Goal: Task Accomplishment & Management: Complete application form

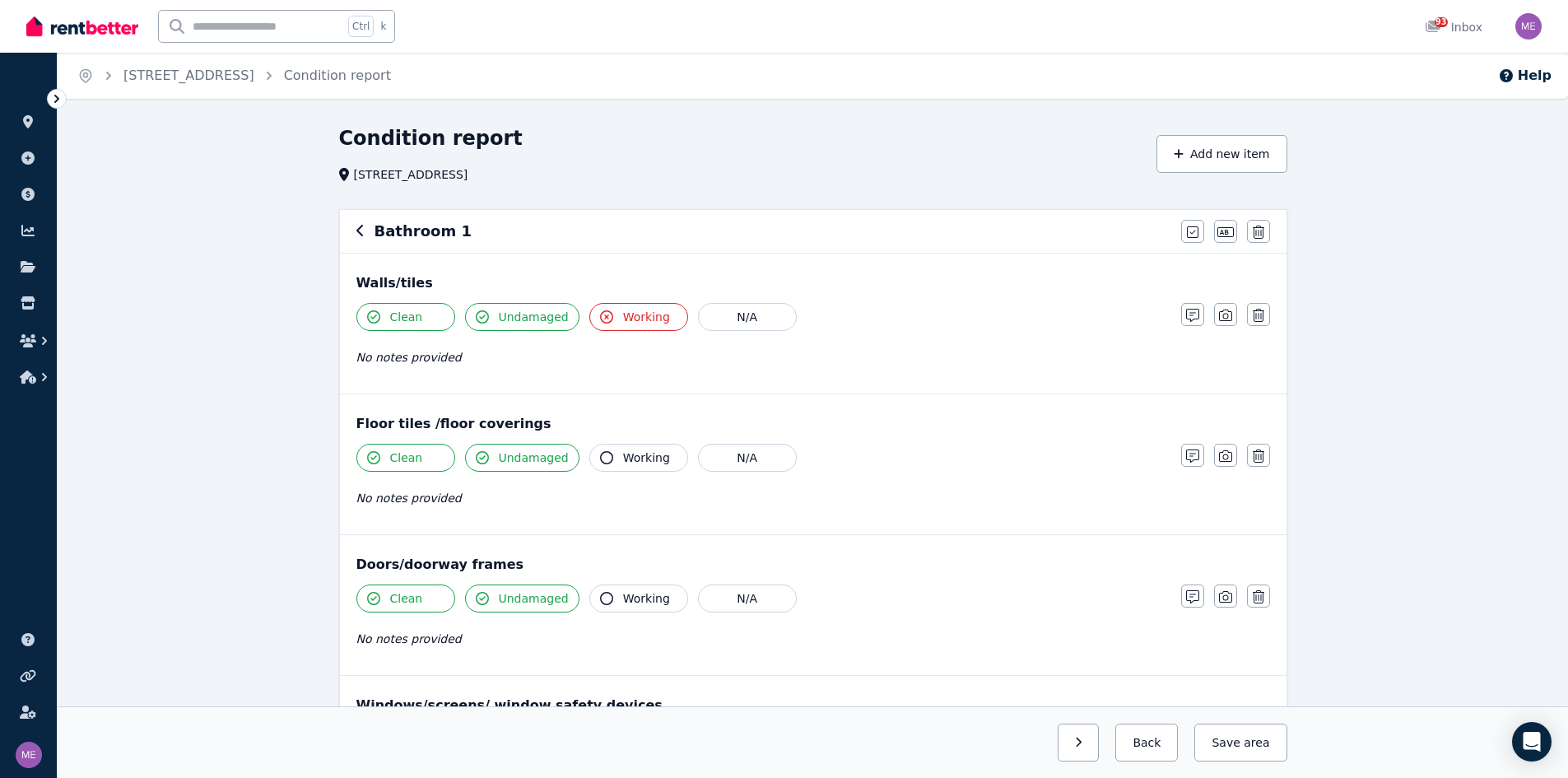
click at [55, 96] on icon at bounding box center [56, 99] width 5 height 8
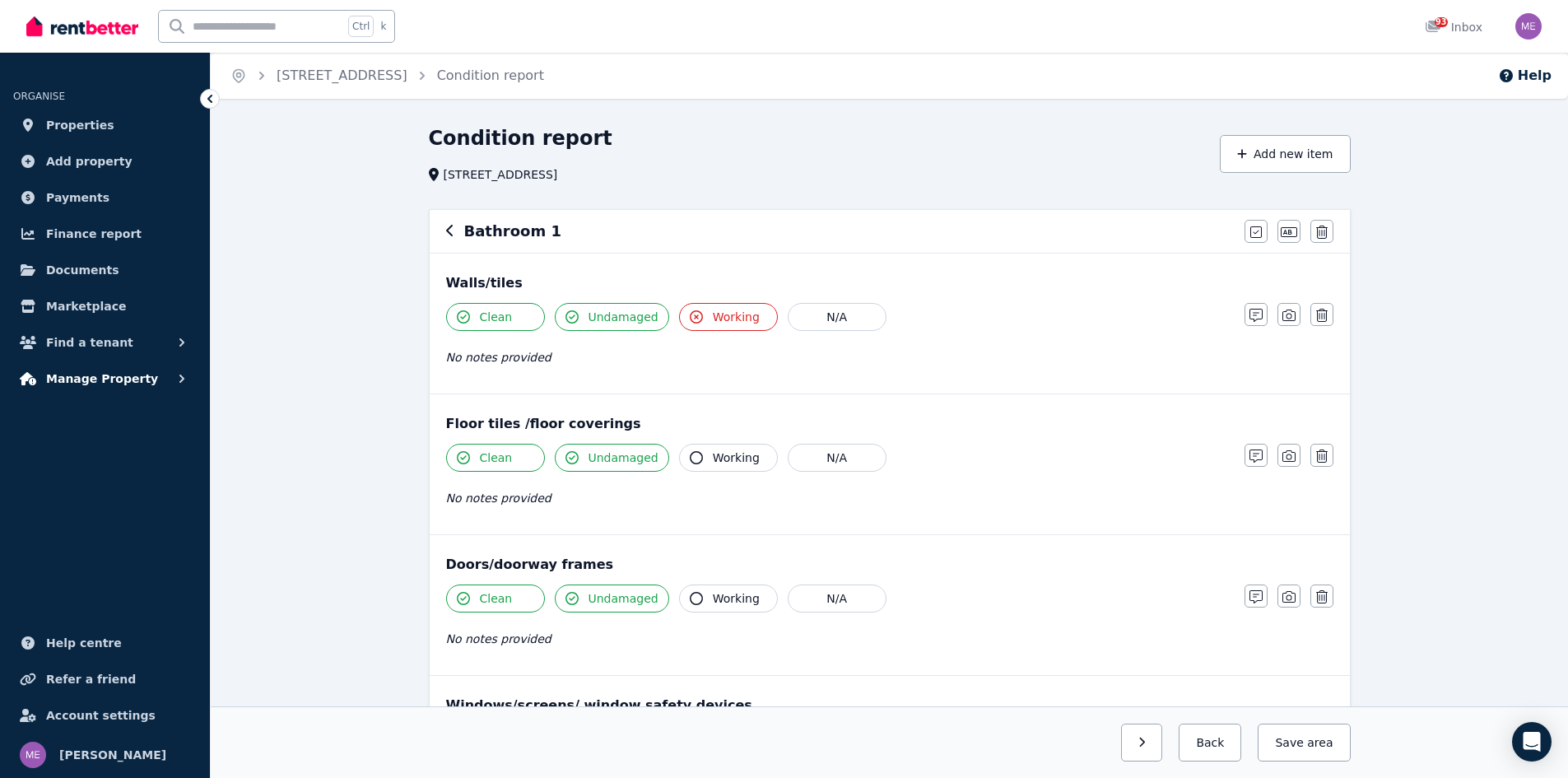
click at [84, 379] on span "Manage Property" at bounding box center [101, 379] width 112 height 20
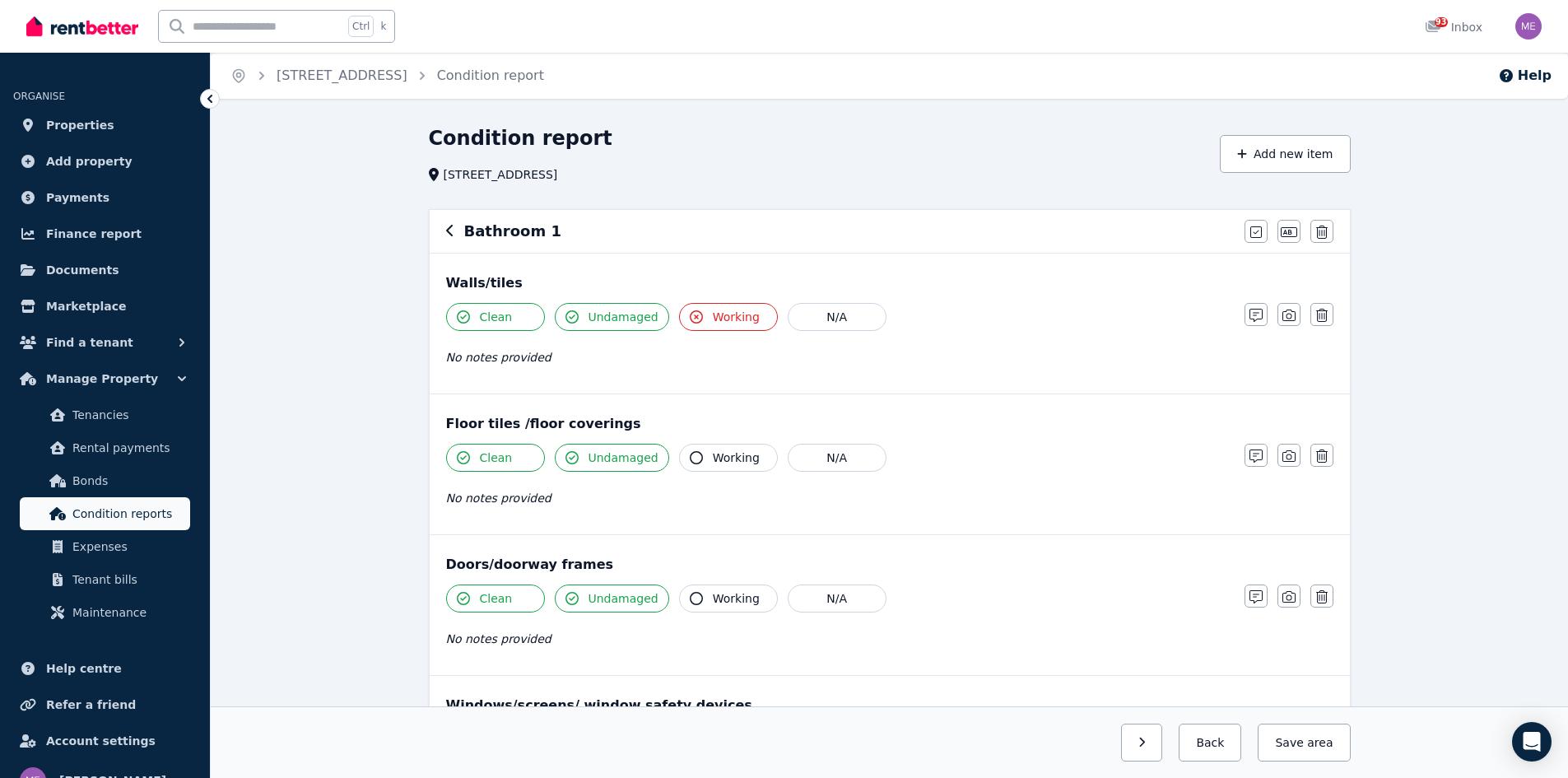
click at [104, 508] on span "Condition reports" at bounding box center [128, 514] width 111 height 20
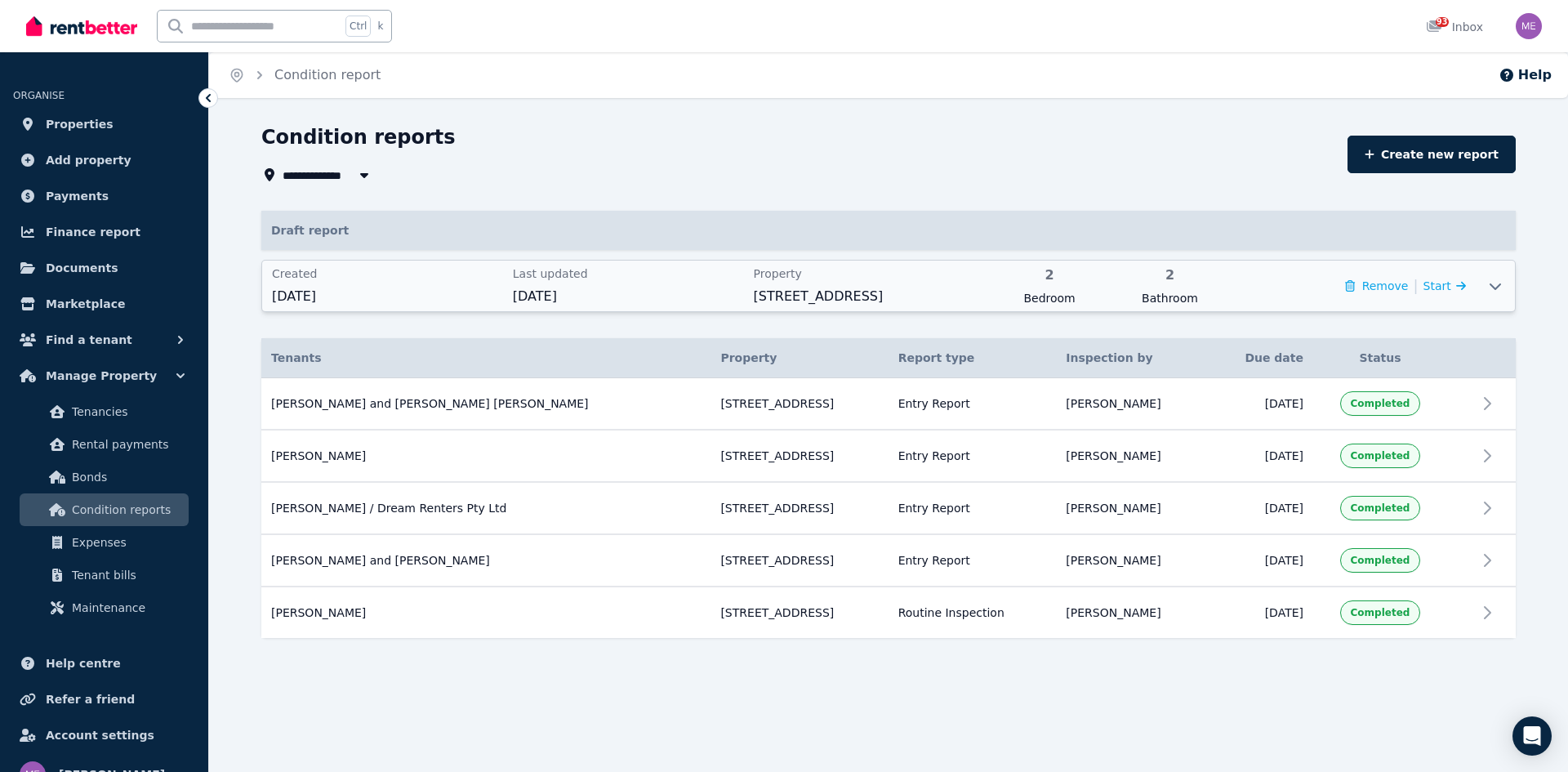
click at [968, 297] on span "[STREET_ADDRESS]" at bounding box center [869, 296] width 231 height 20
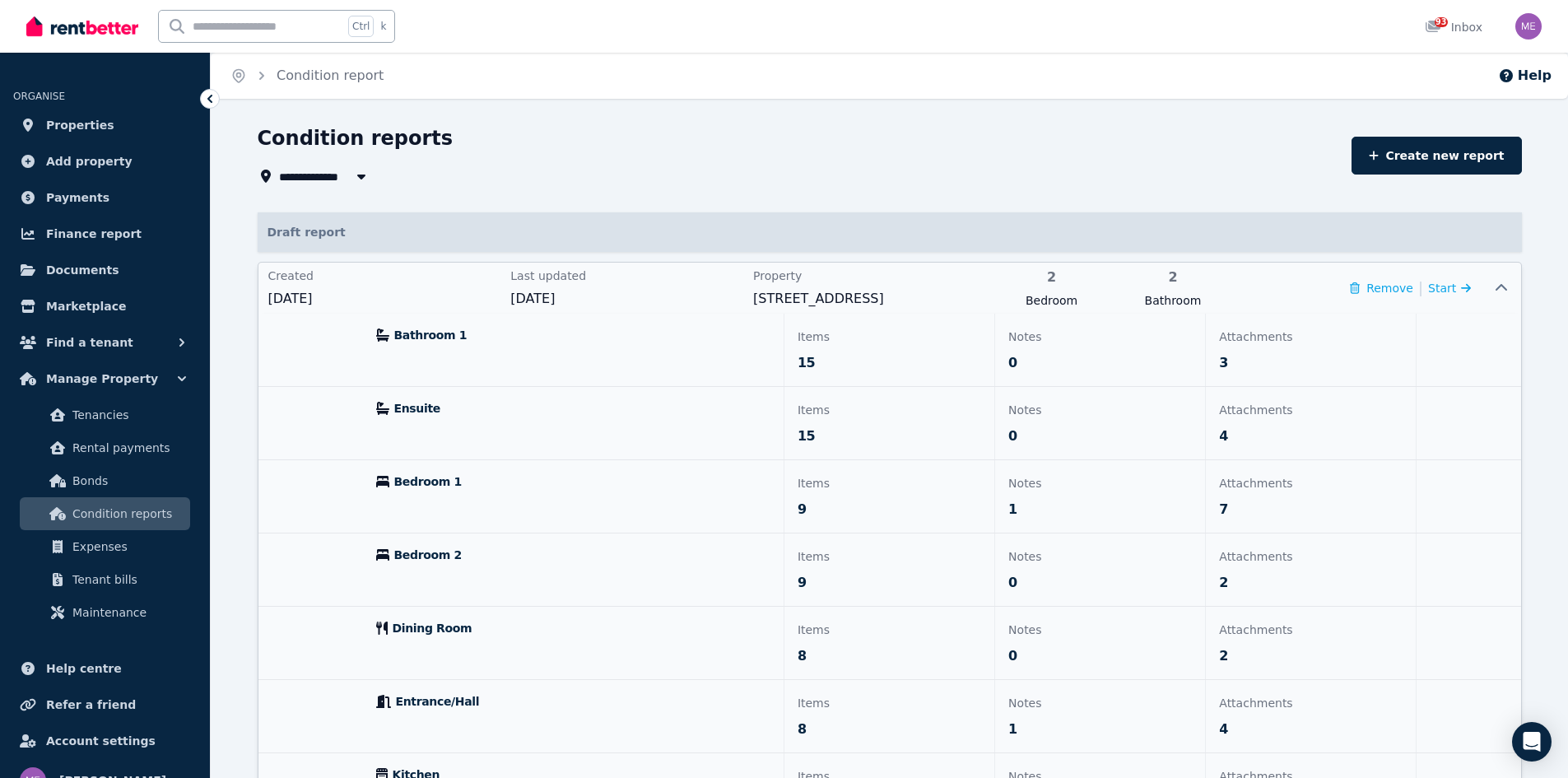
click at [407, 335] on span "Bathroom 1" at bounding box center [431, 335] width 73 height 16
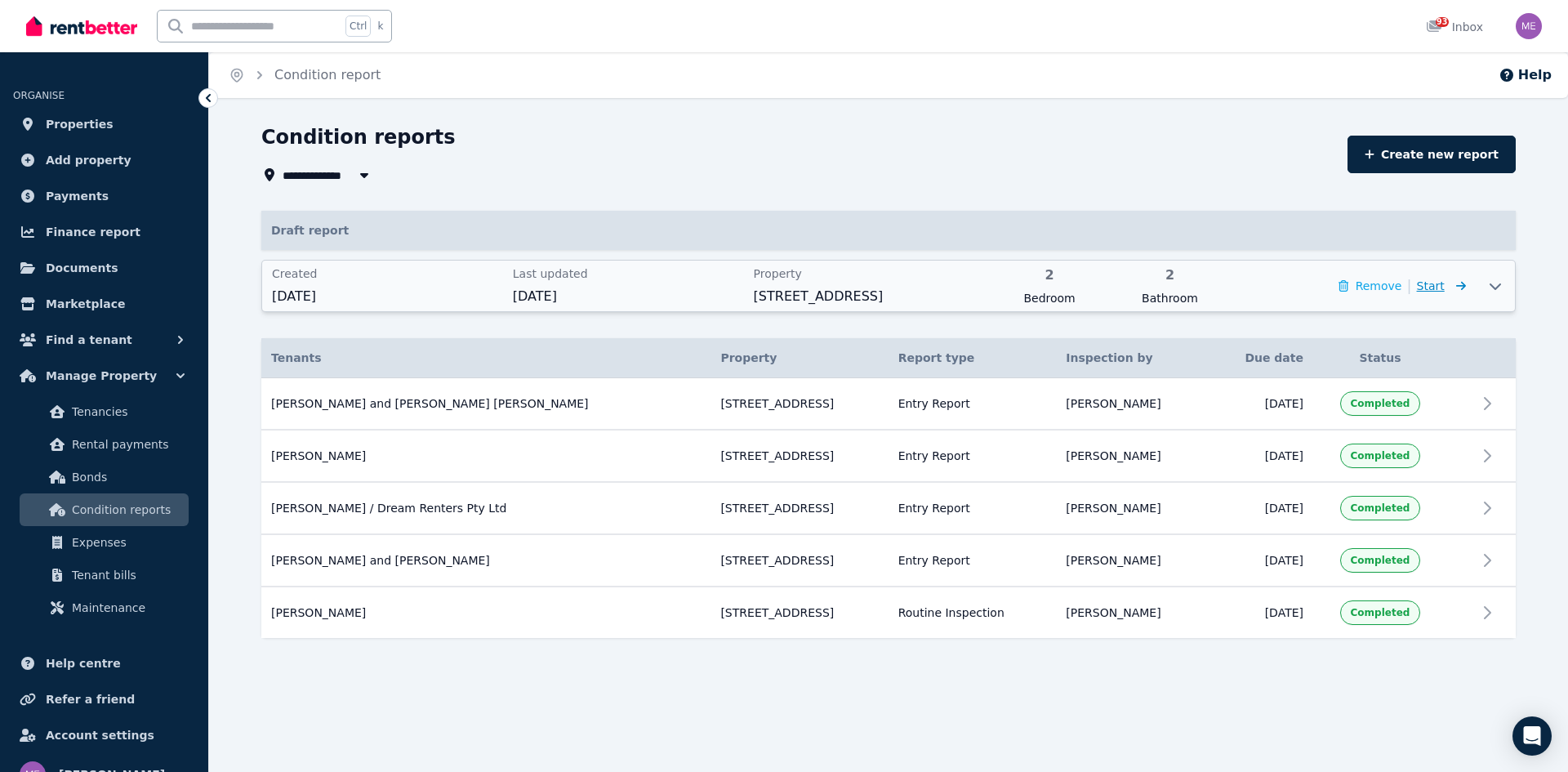
click at [1453, 286] on icon at bounding box center [1457, 285] width 16 height 12
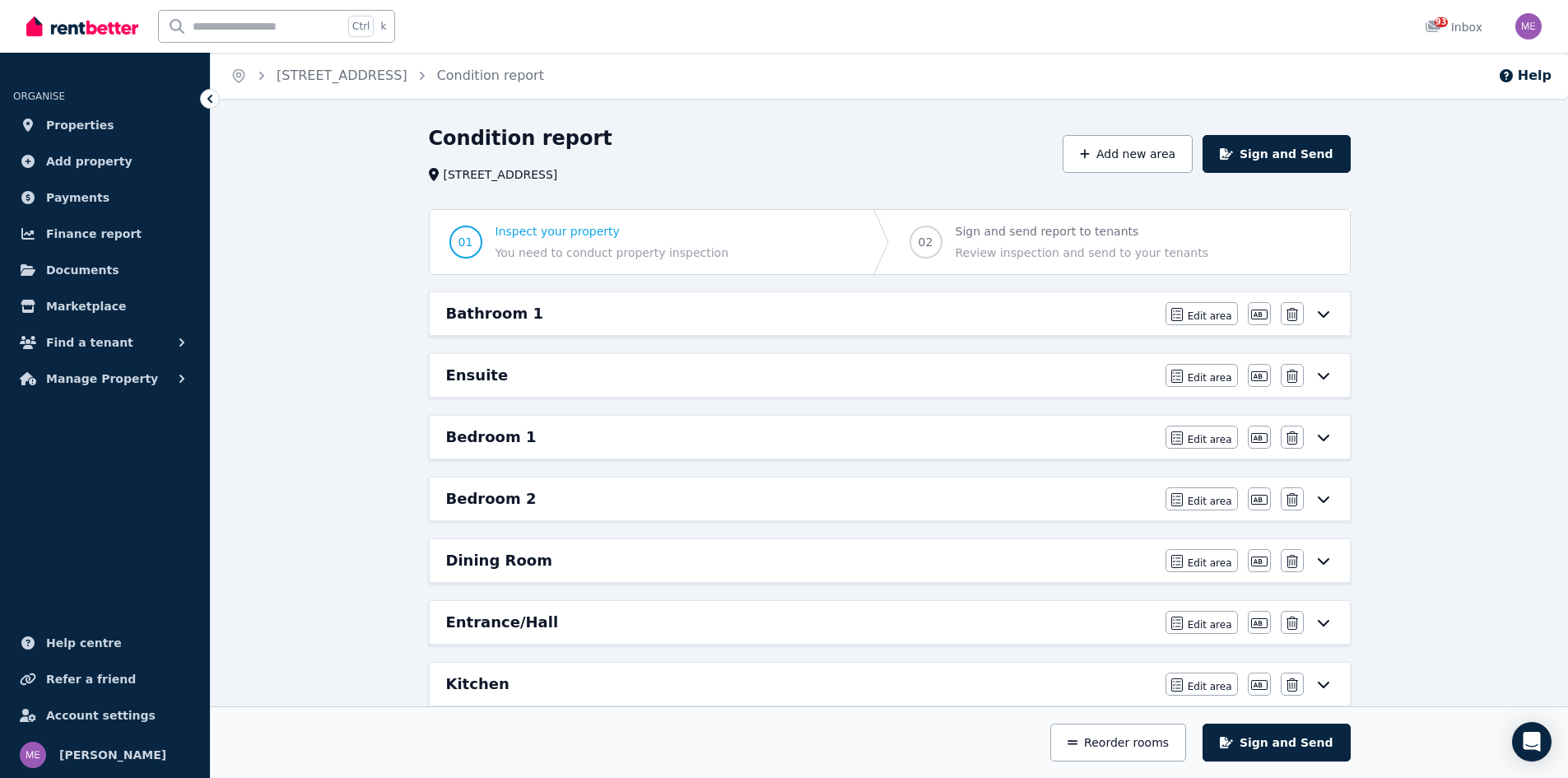
click at [1326, 311] on icon at bounding box center [1324, 313] width 20 height 13
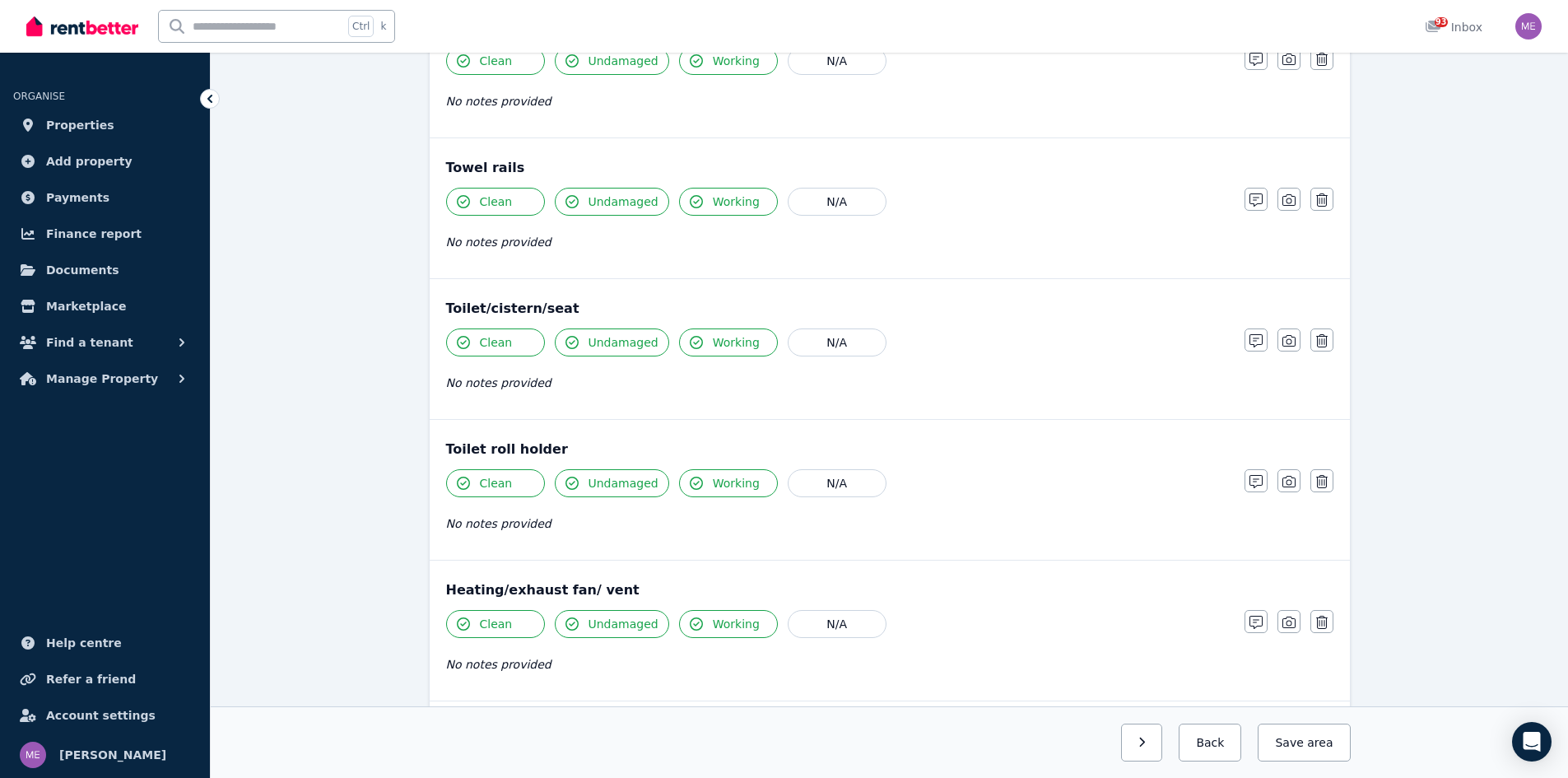
scroll to position [1915, 0]
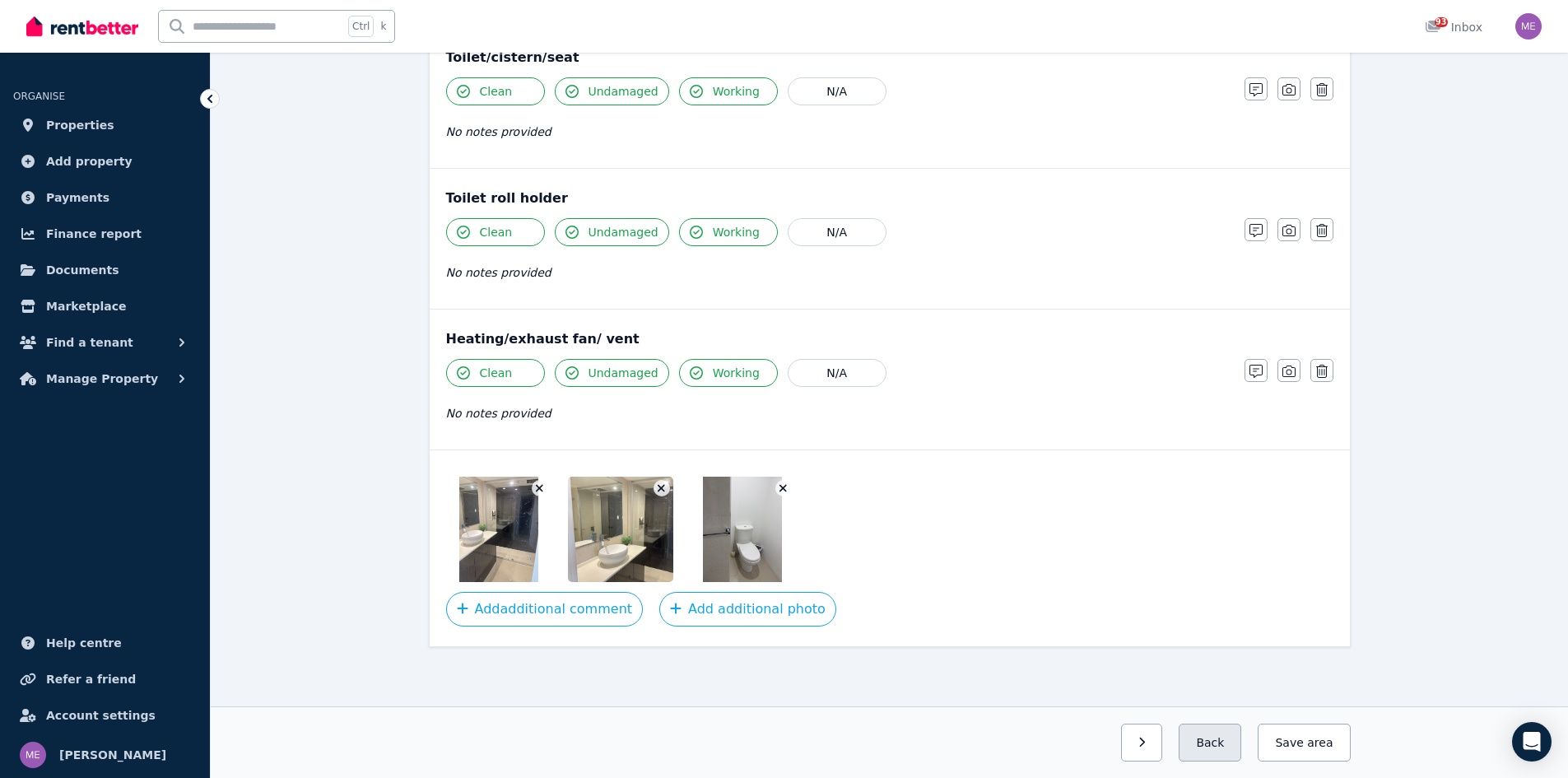
click at [1215, 737] on button "Back" at bounding box center [1210, 741] width 63 height 37
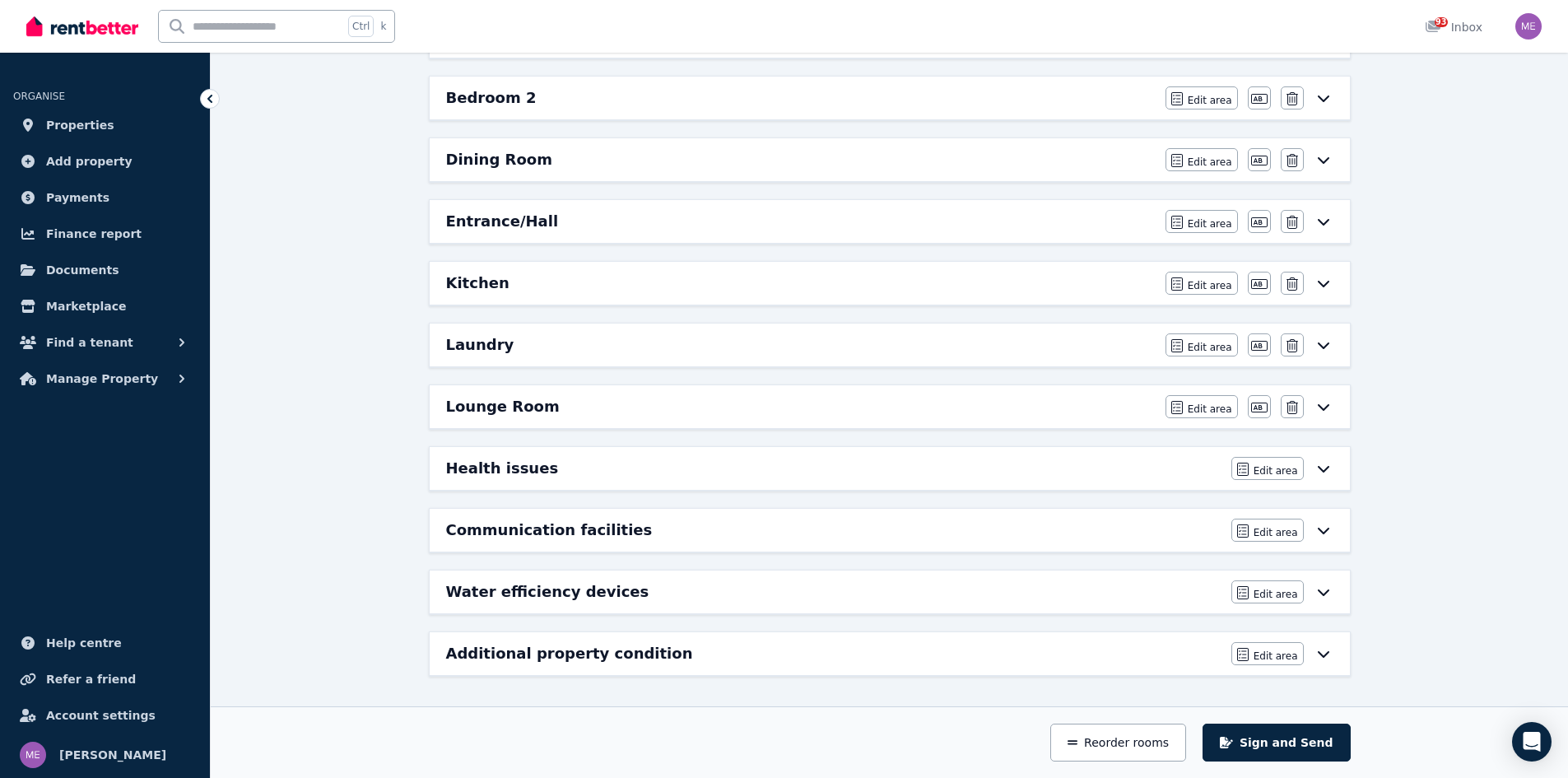
scroll to position [401, 0]
click at [1324, 157] on icon at bounding box center [1324, 160] width 20 height 13
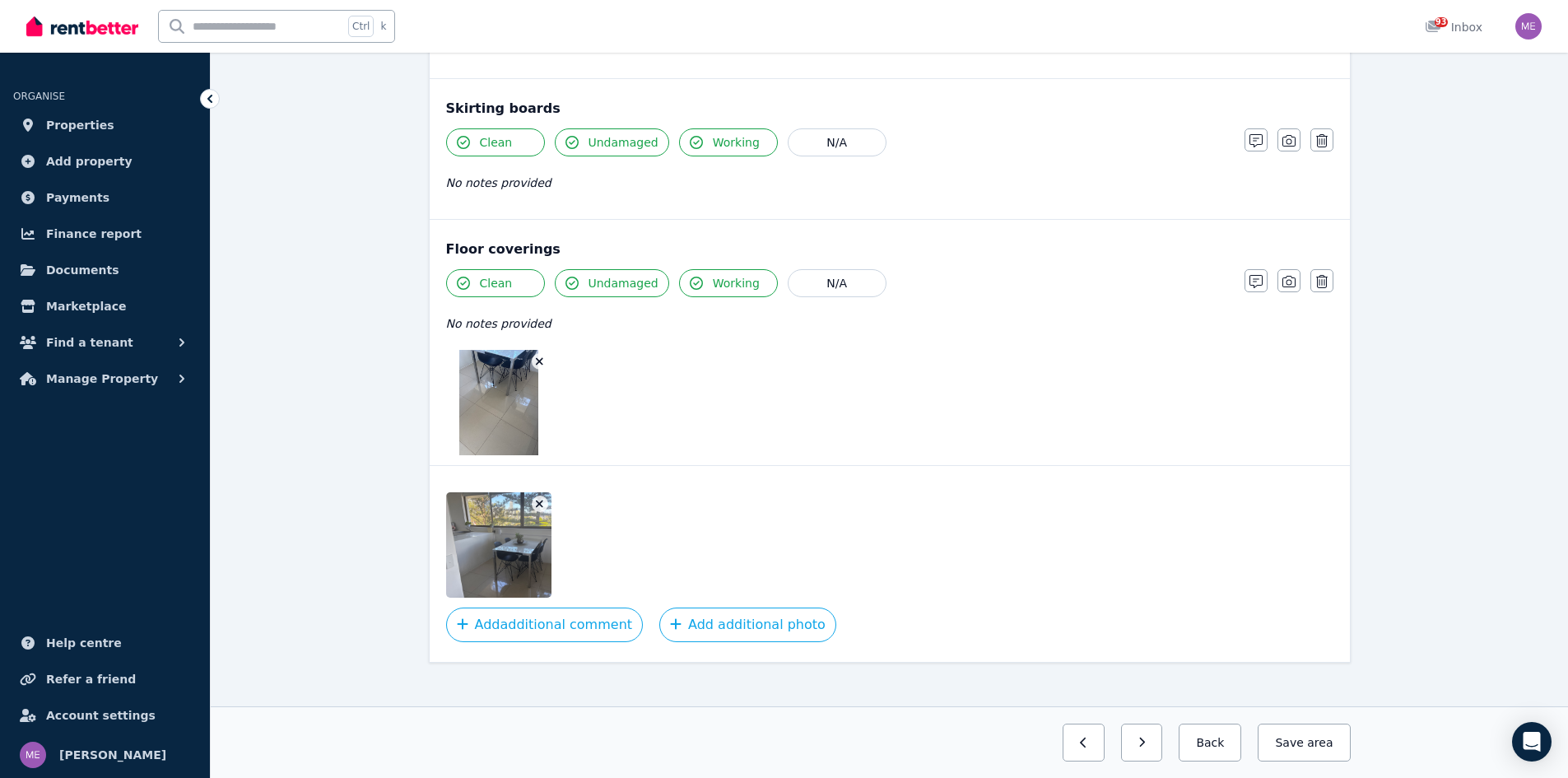
scroll to position [1035, 0]
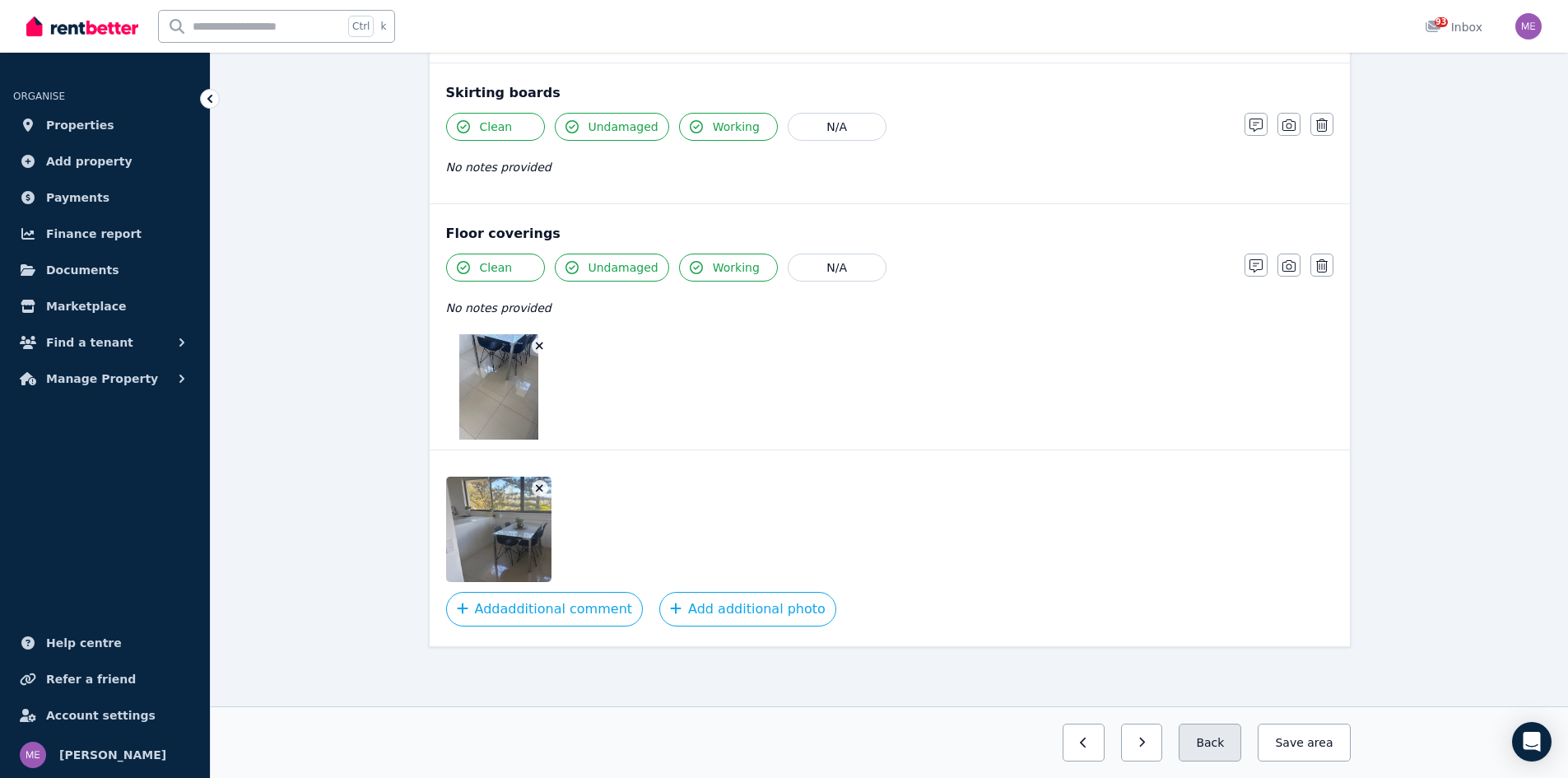
click at [1220, 743] on button "Back" at bounding box center [1210, 741] width 63 height 37
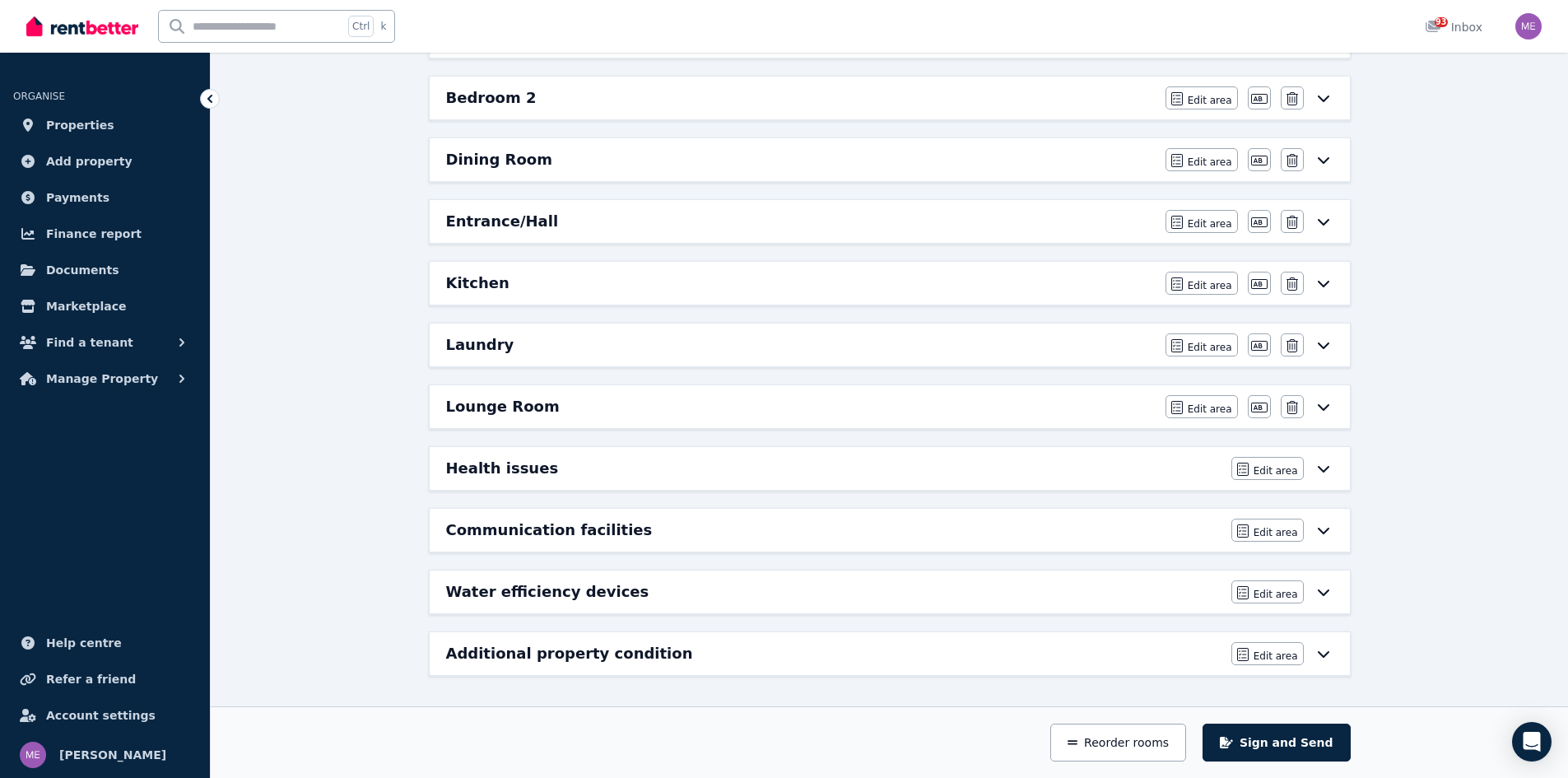
click at [1321, 216] on icon at bounding box center [1324, 221] width 20 height 13
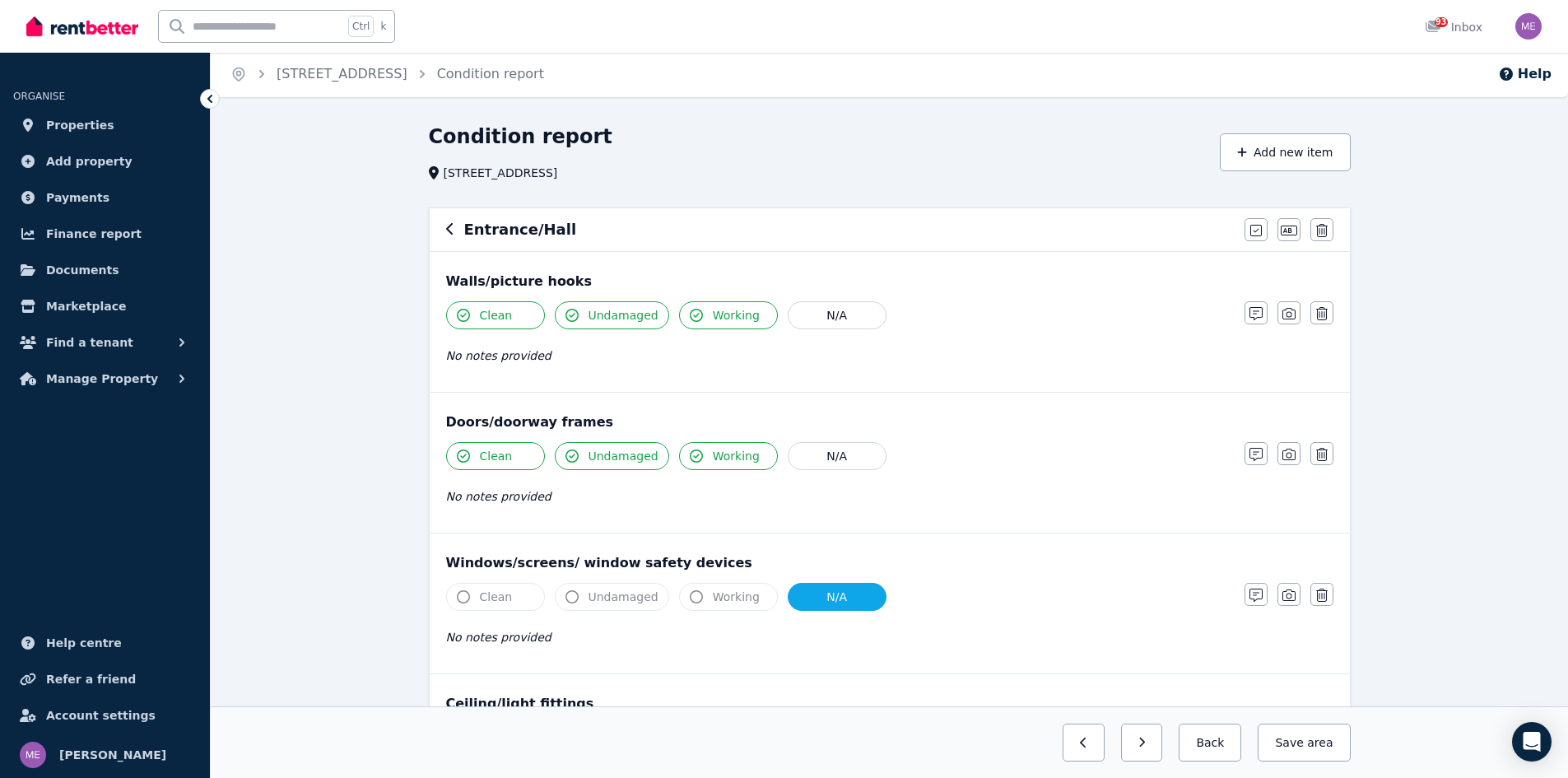
scroll to position [0, 0]
click at [1221, 747] on button "Back" at bounding box center [1210, 741] width 63 height 37
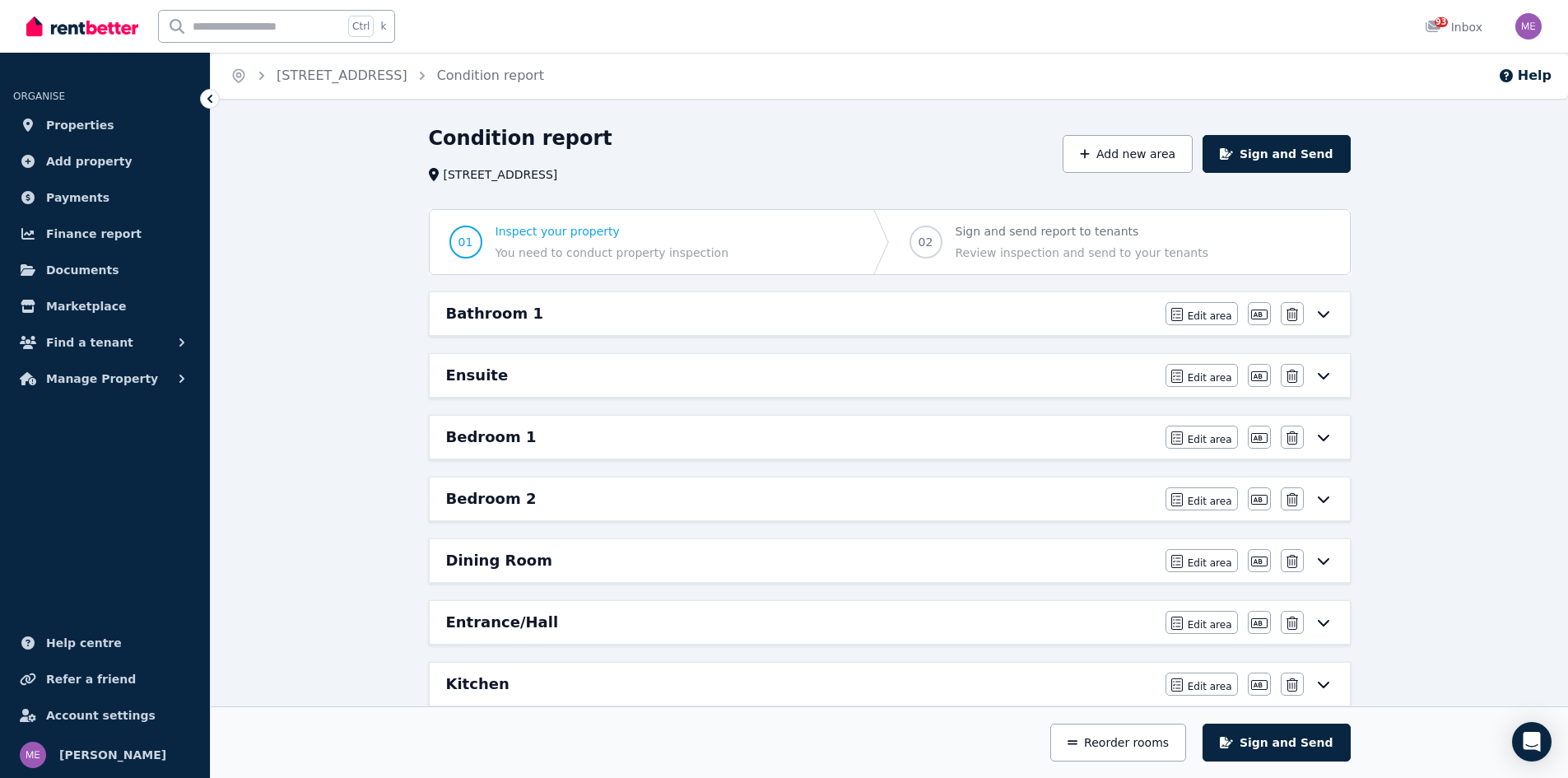
click at [1323, 563] on icon at bounding box center [1322, 561] width 12 height 6
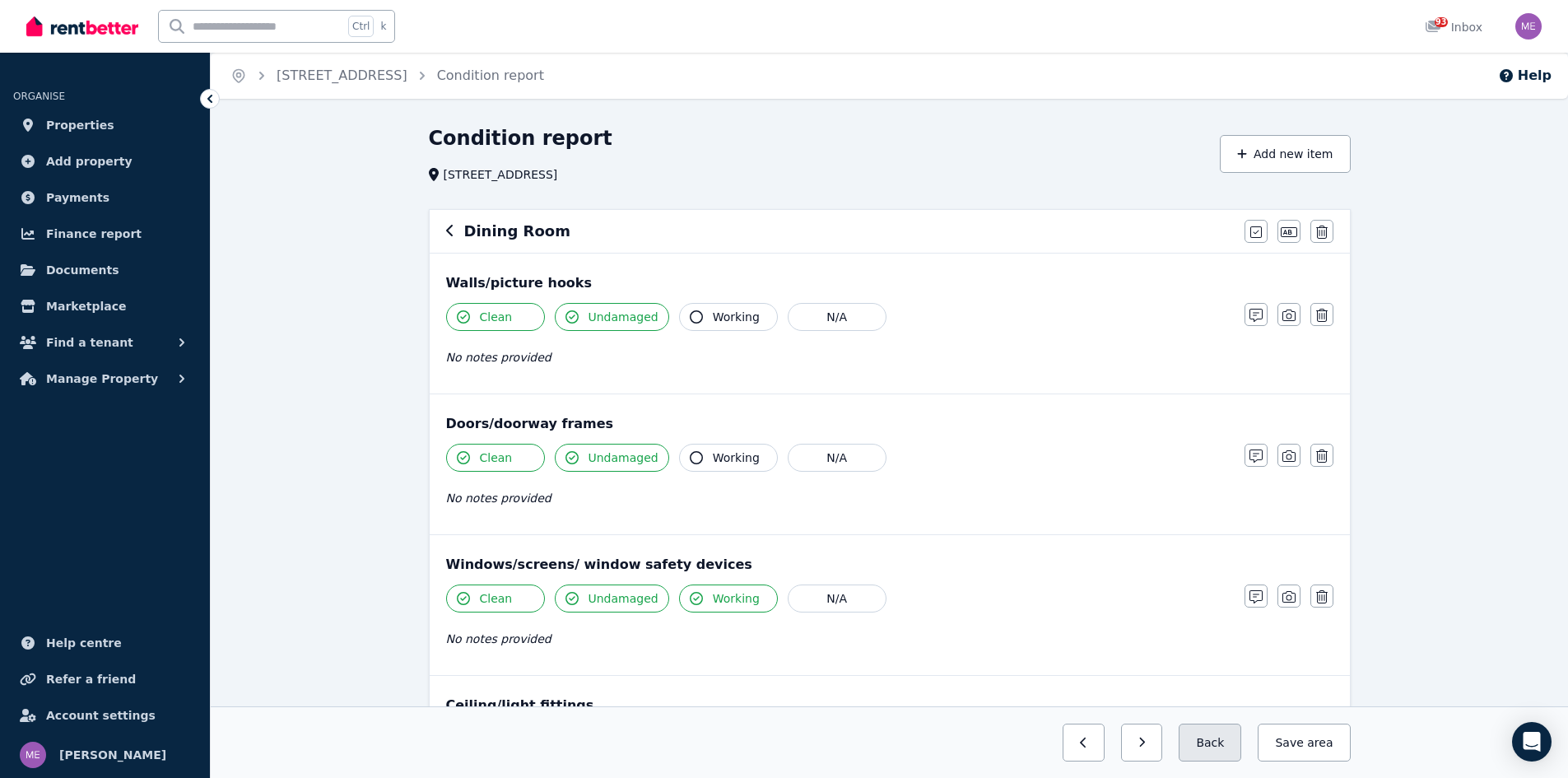
click at [1218, 741] on button "Back" at bounding box center [1210, 741] width 63 height 37
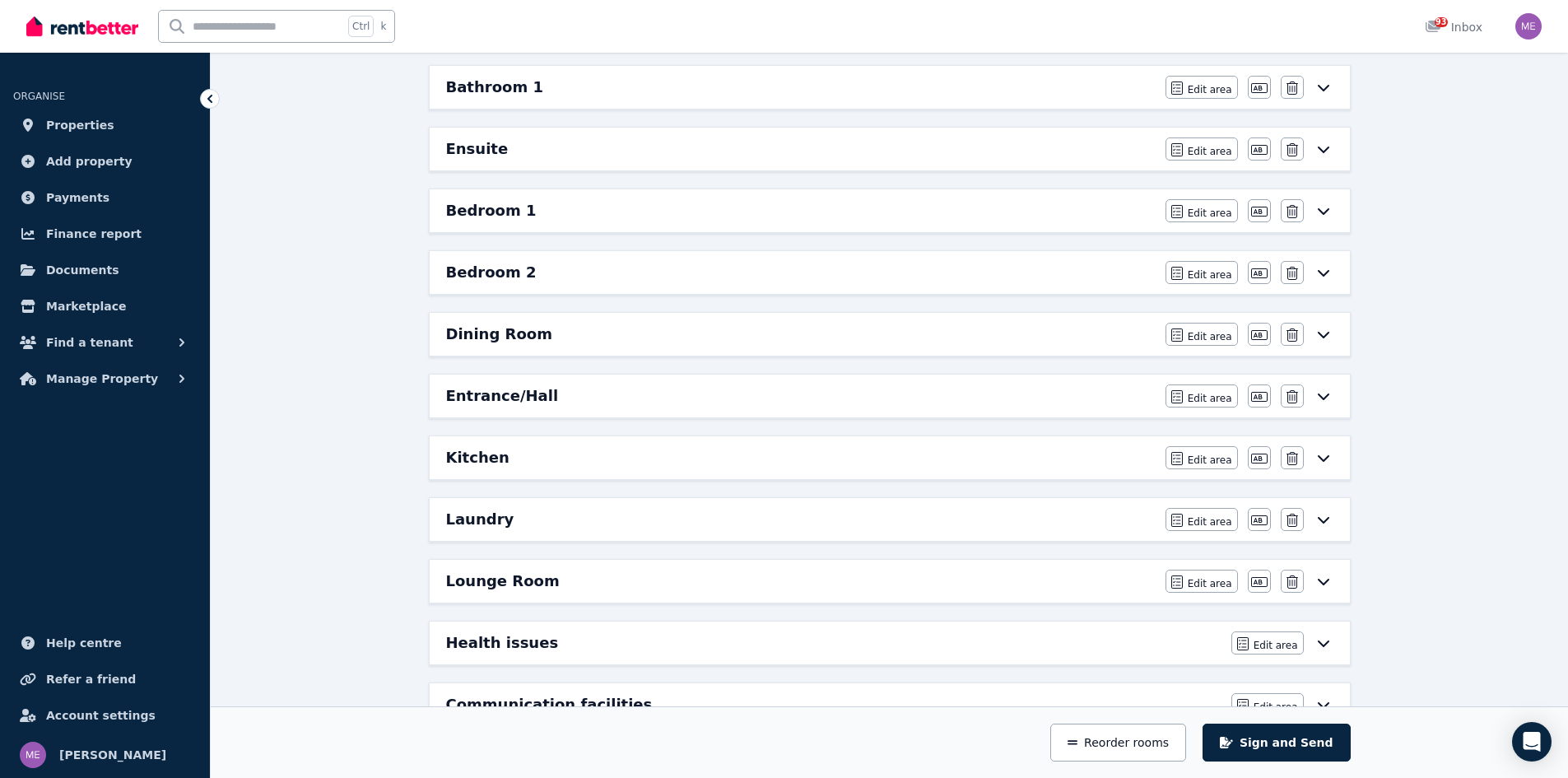
scroll to position [247, 0]
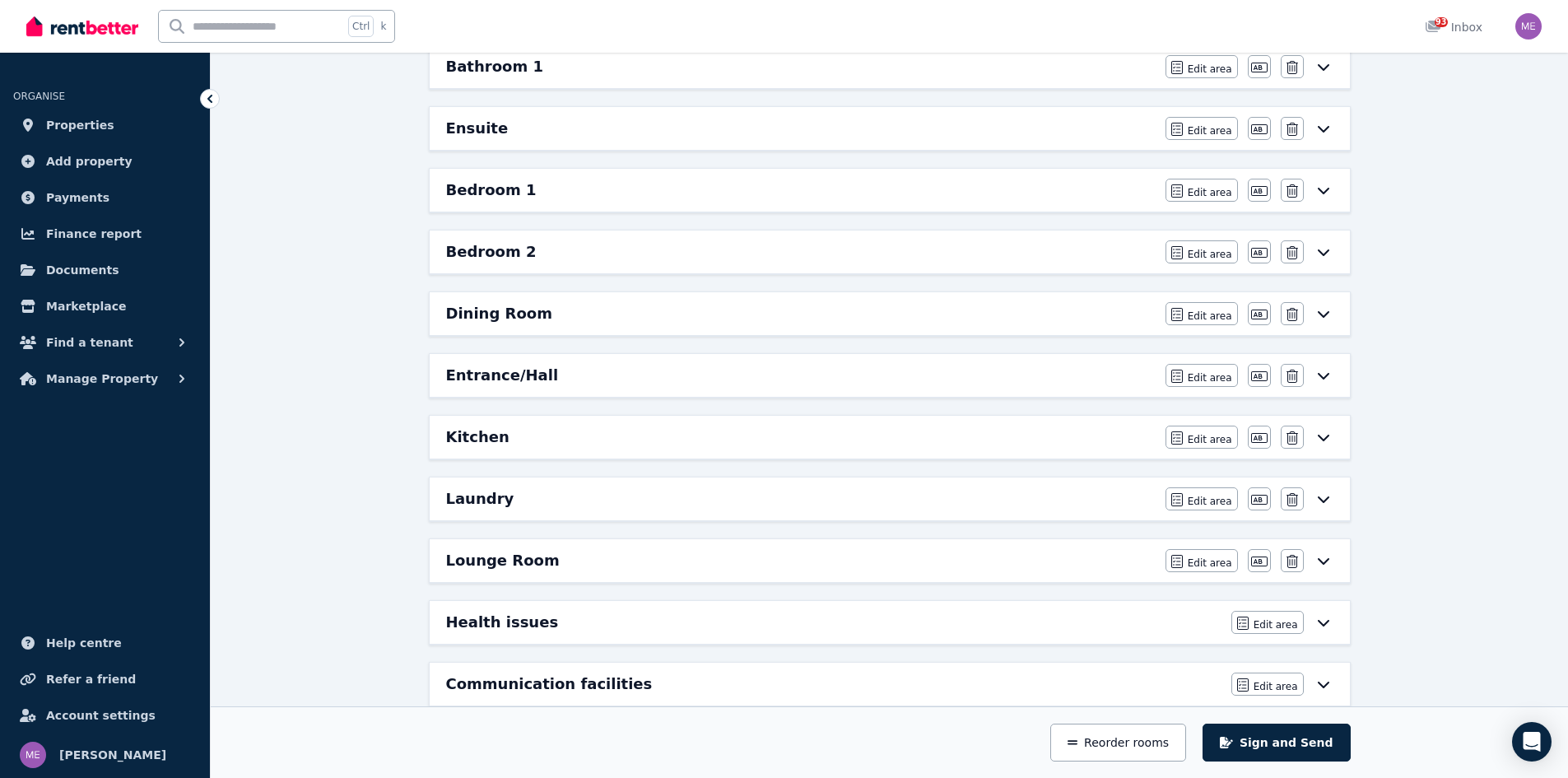
click at [1323, 436] on icon at bounding box center [1324, 436] width 20 height 13
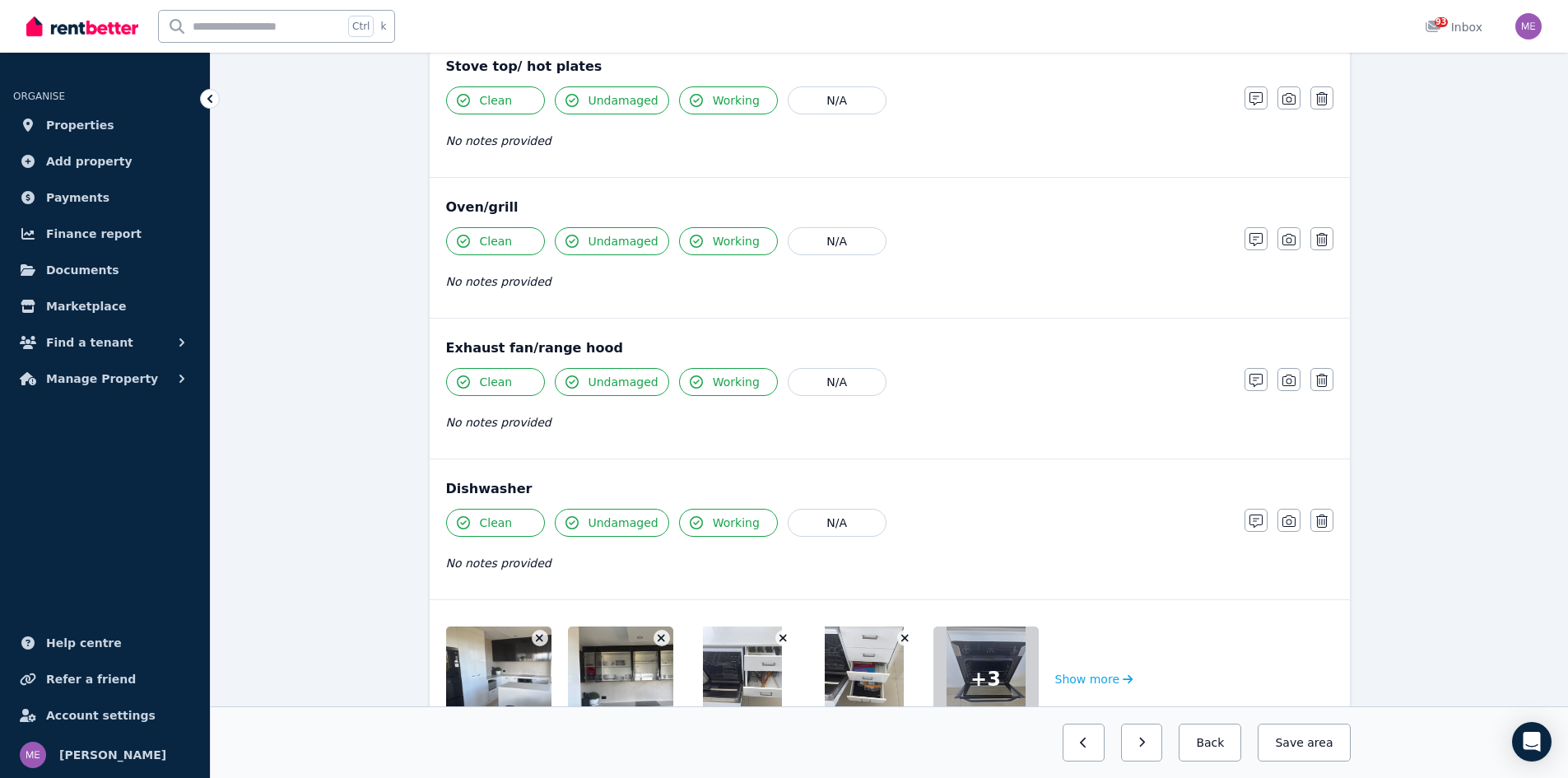
scroll to position [2125, 0]
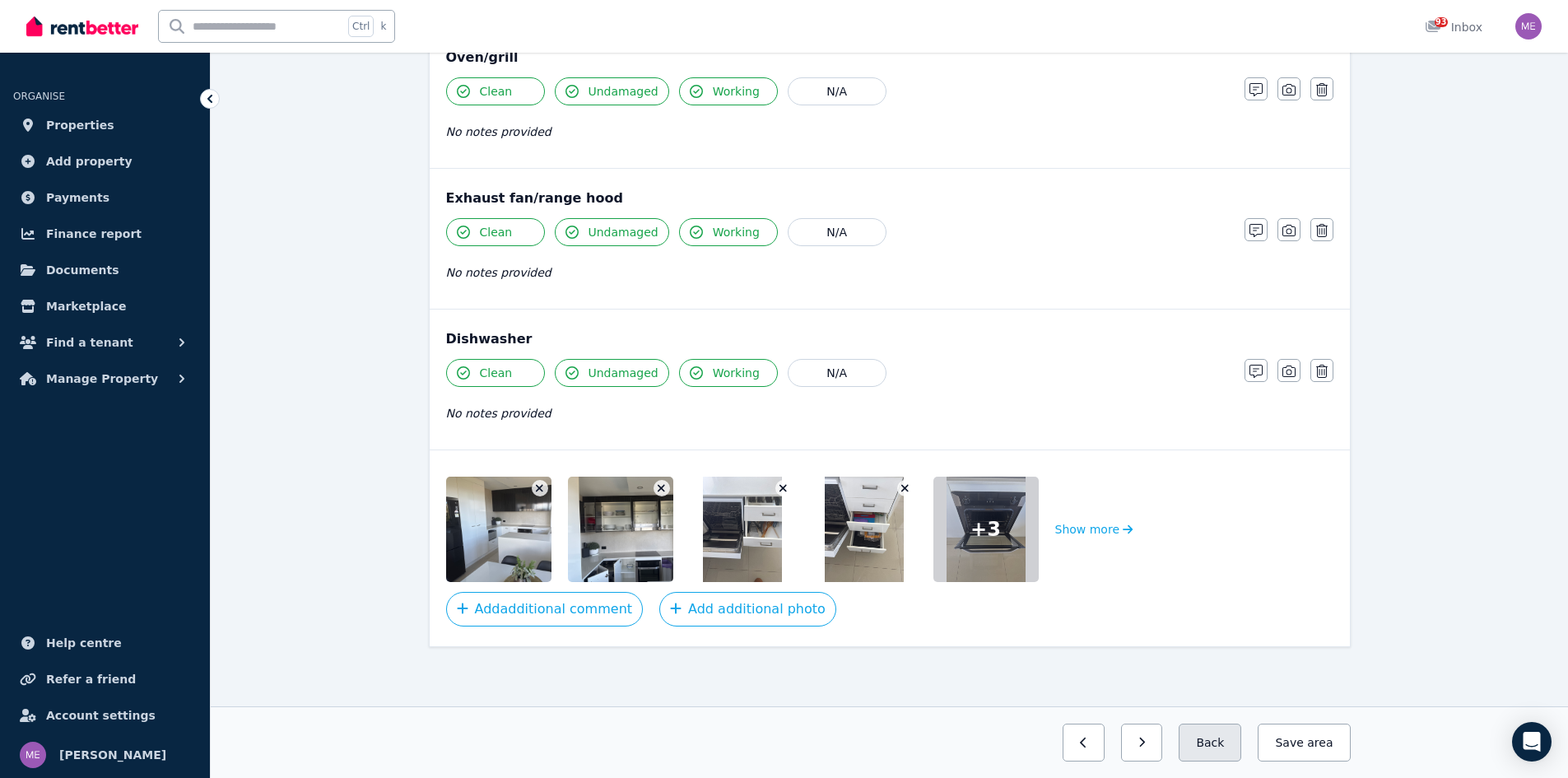
click at [1216, 739] on button "Back" at bounding box center [1210, 741] width 63 height 37
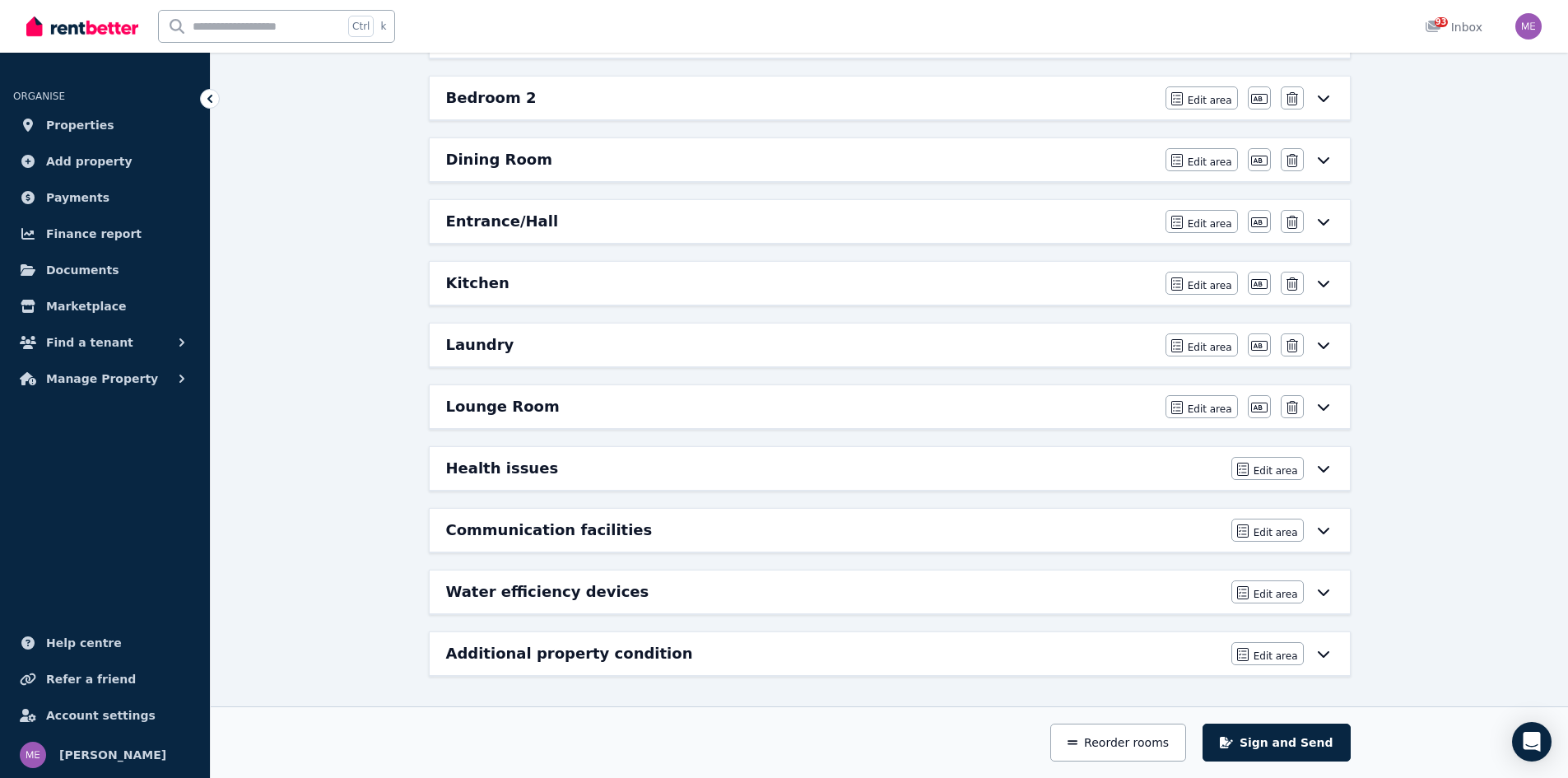
scroll to position [401, 0]
click at [1324, 406] on icon at bounding box center [1324, 406] width 20 height 13
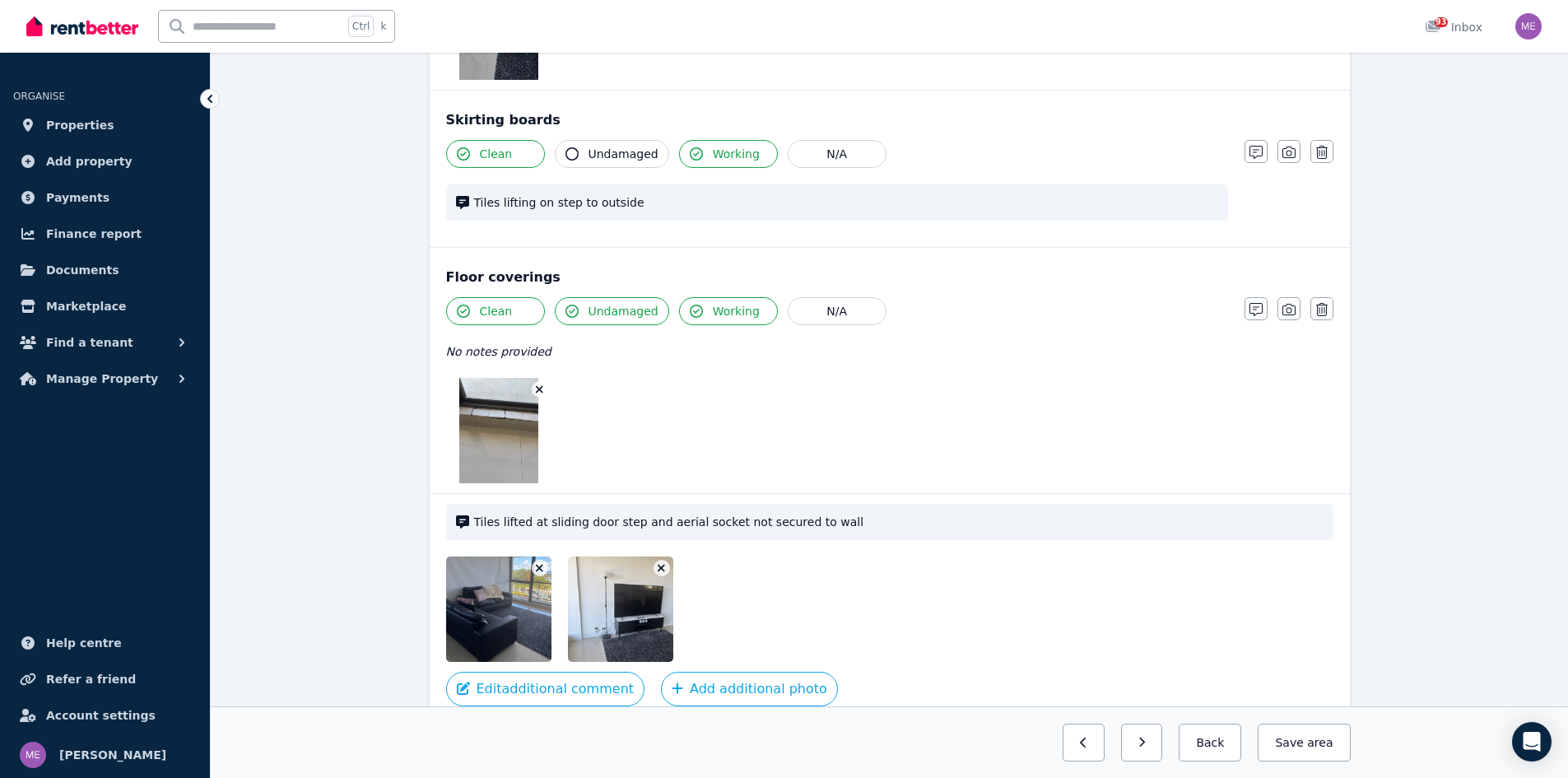
scroll to position [1209, 0]
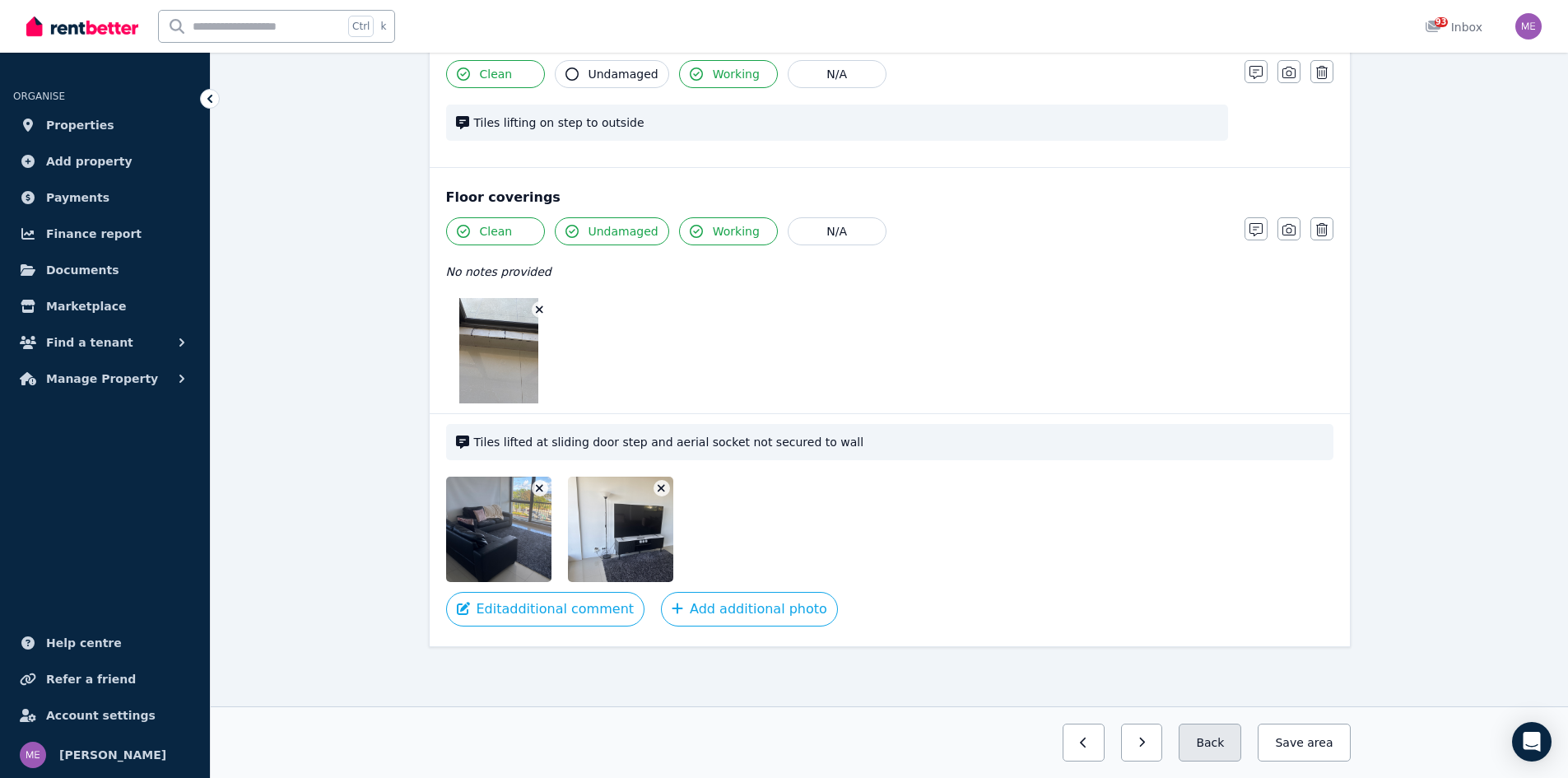
click at [1224, 740] on button "Back" at bounding box center [1210, 741] width 63 height 37
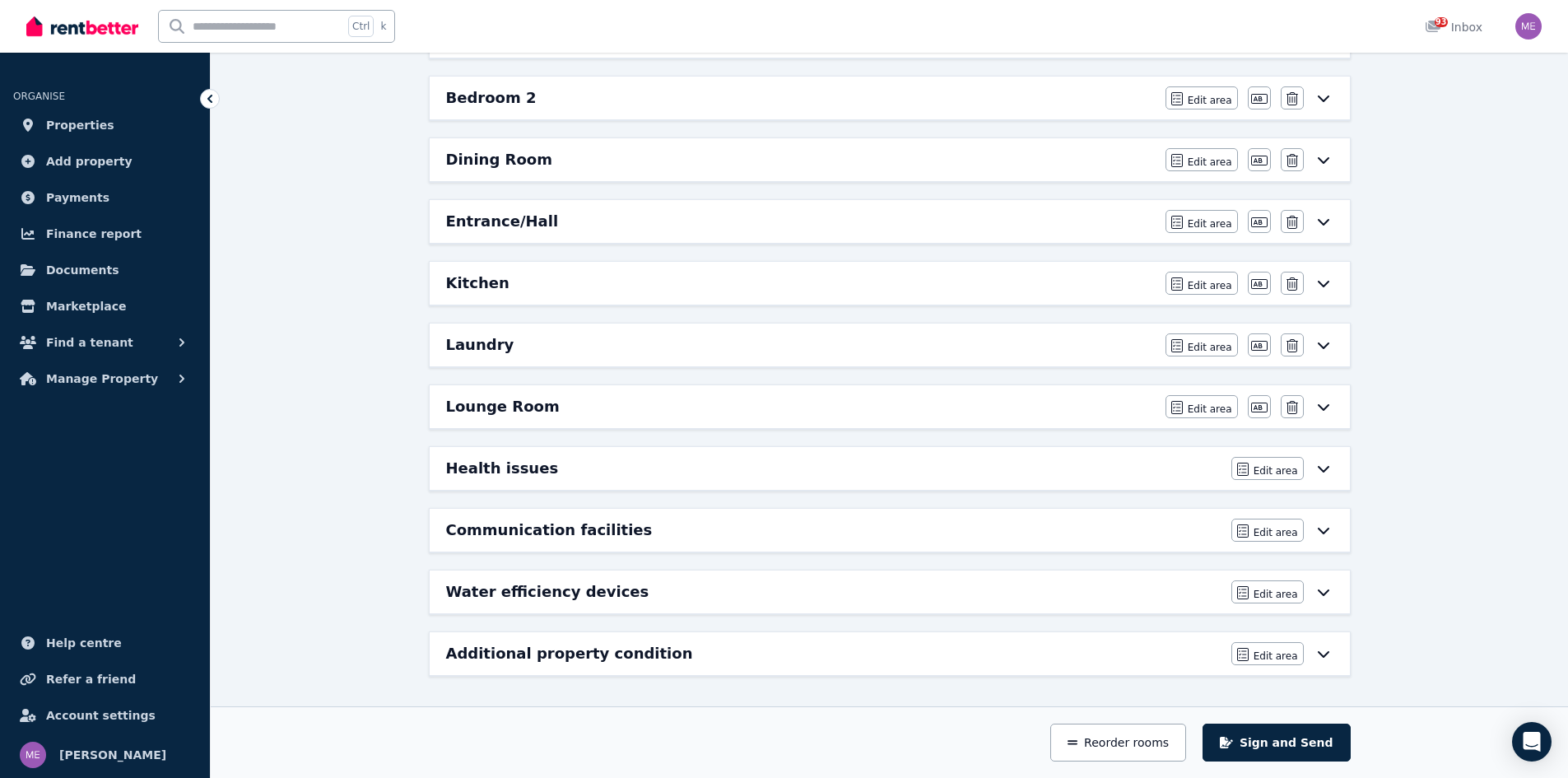
scroll to position [401, 0]
click at [1322, 593] on icon at bounding box center [1324, 592] width 20 height 13
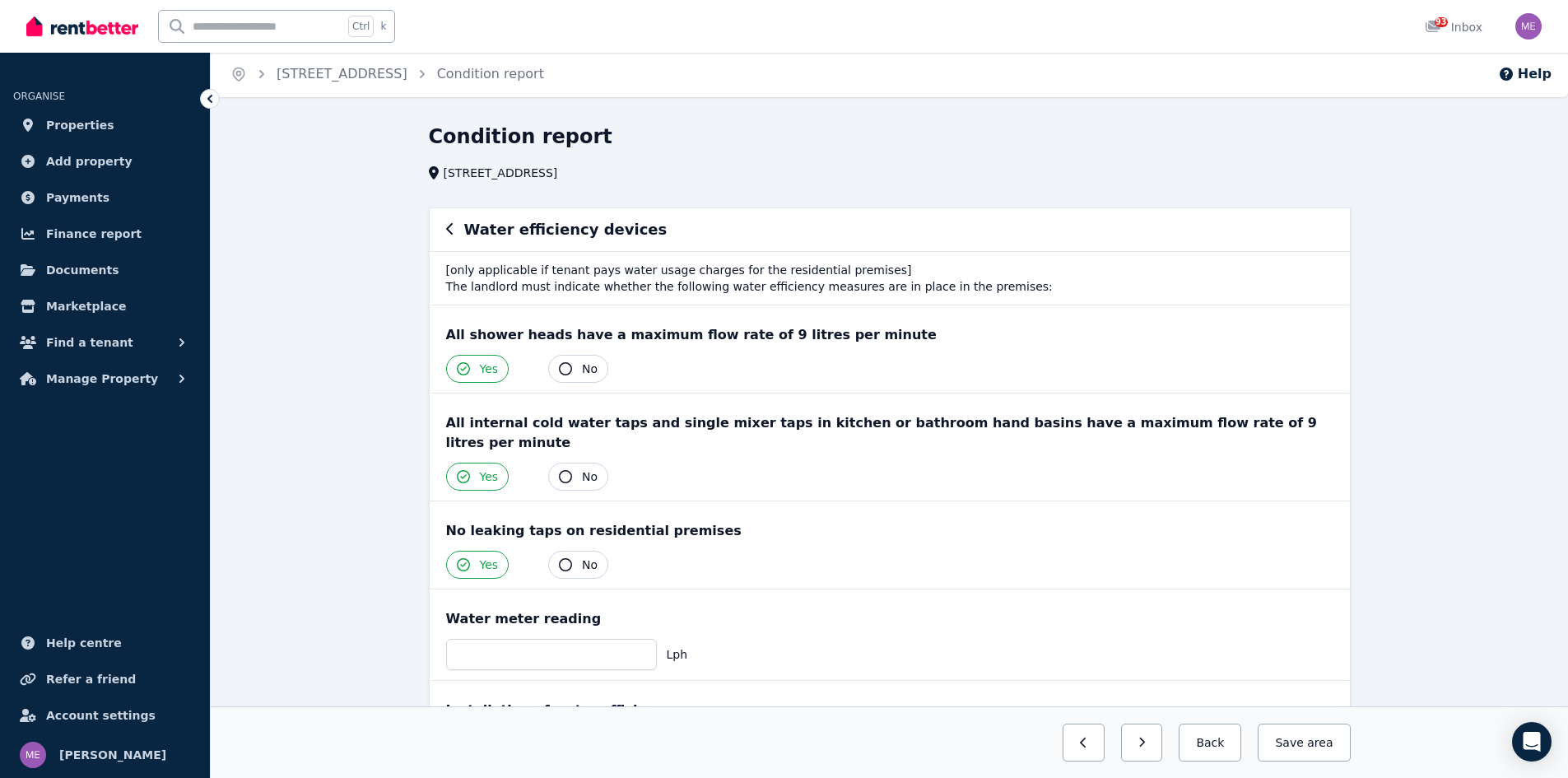
scroll to position [0, 0]
click at [1221, 739] on button "Back" at bounding box center [1210, 741] width 63 height 37
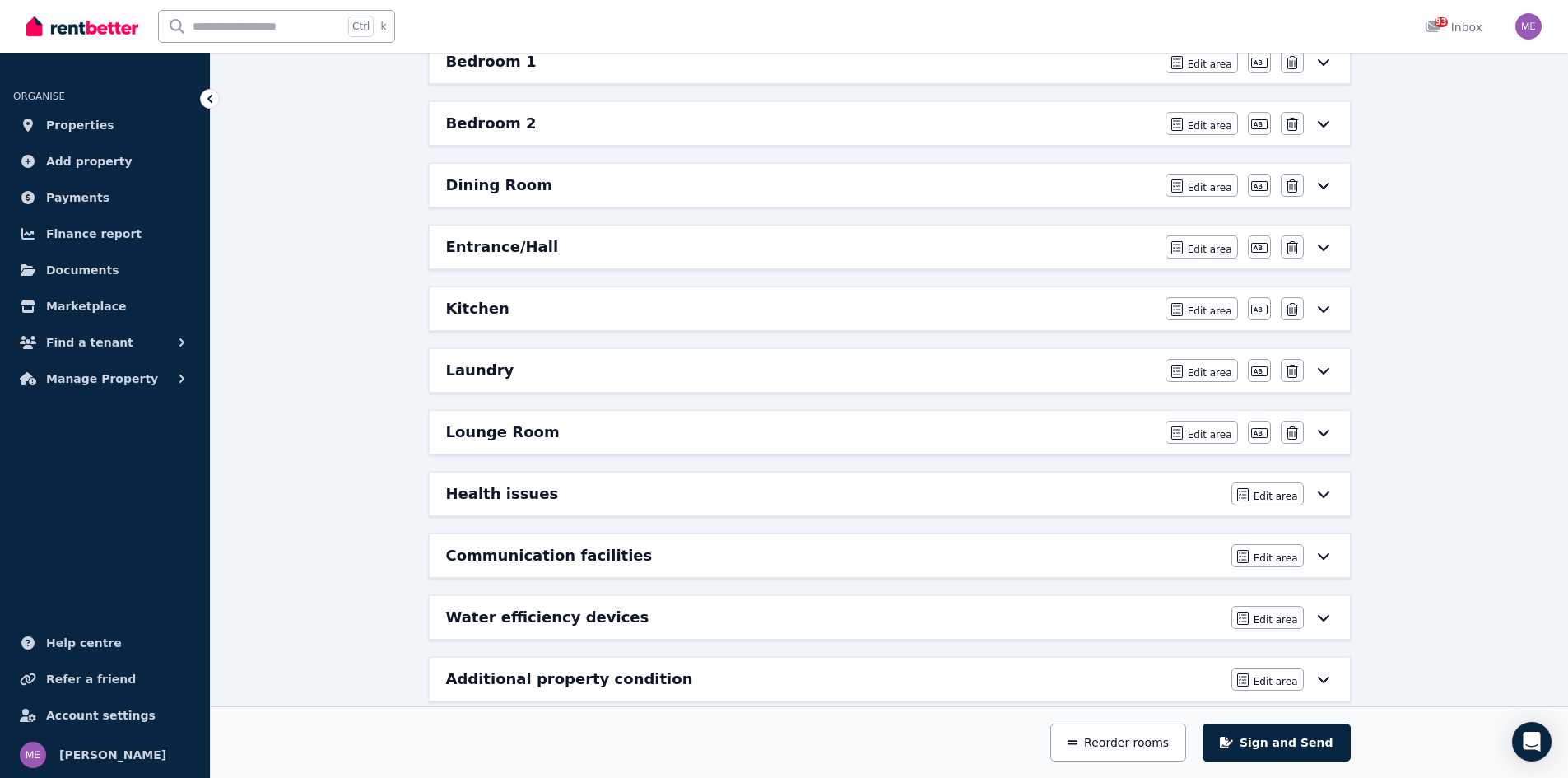
scroll to position [401, 0]
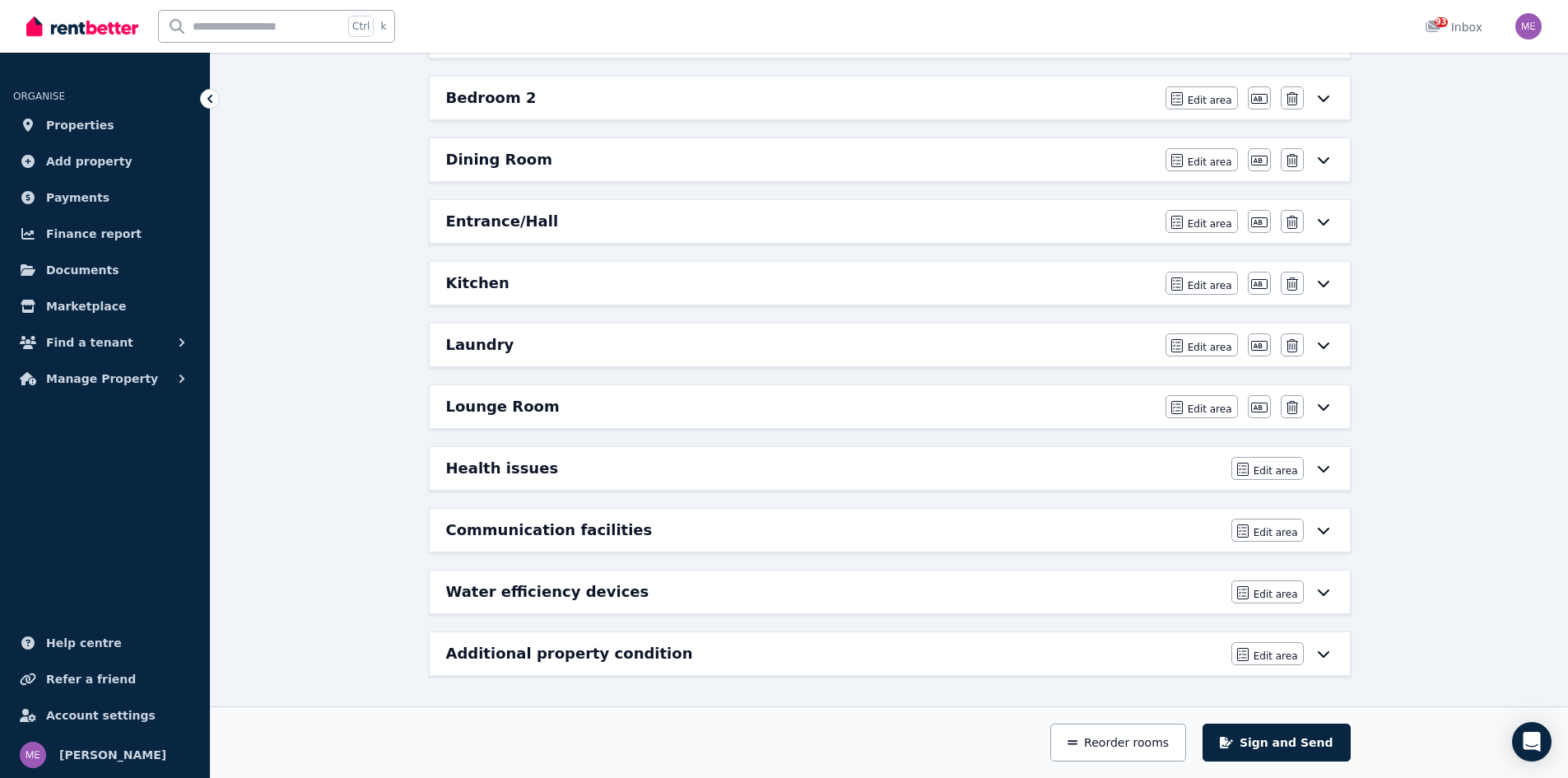
click at [1321, 653] on icon at bounding box center [1324, 654] width 20 height 13
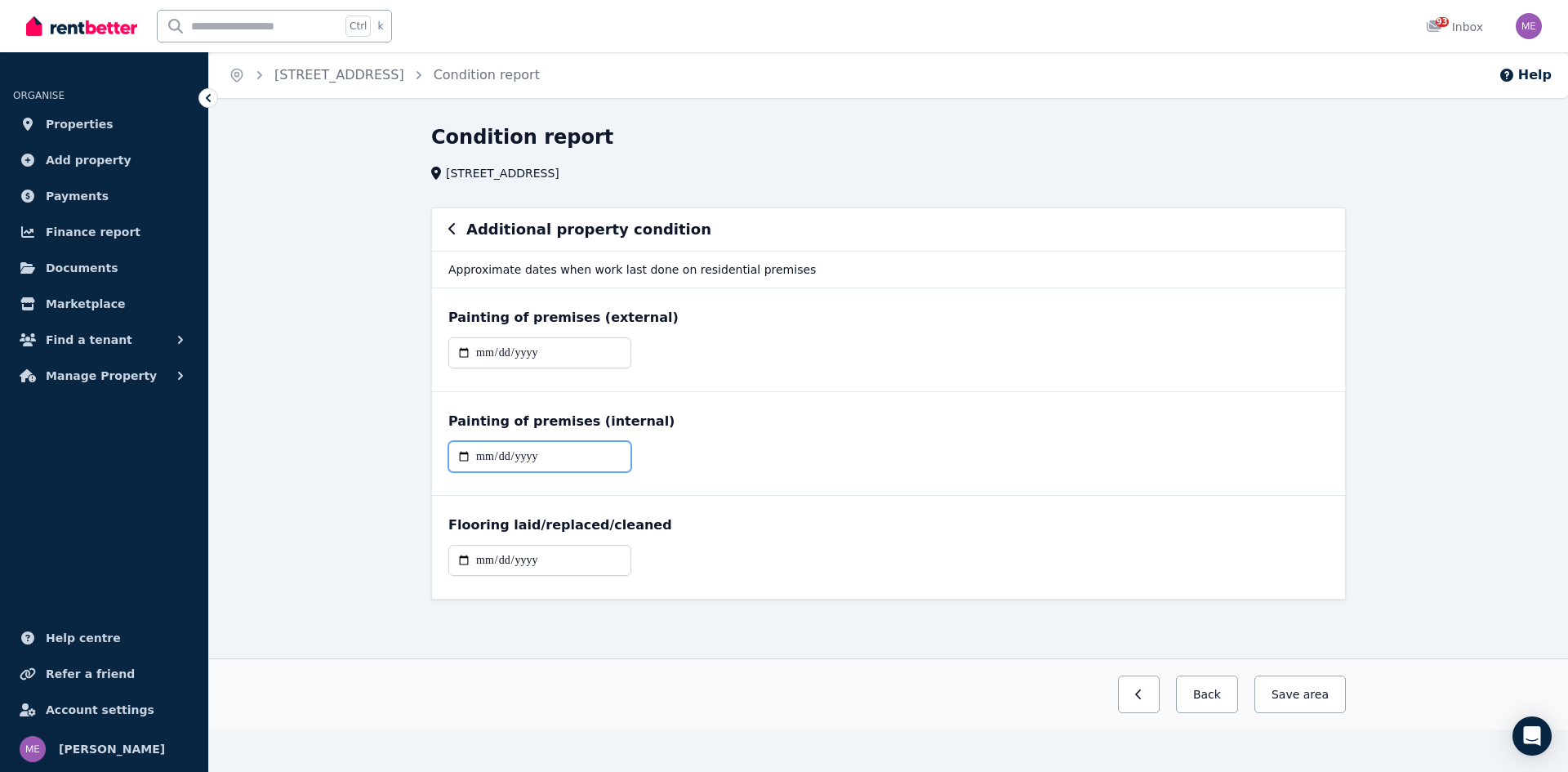
click at [551, 456] on input "date" at bounding box center [540, 457] width 183 height 31
click at [555, 460] on input "date" at bounding box center [540, 457] width 183 height 31
click at [582, 420] on div "Painting of premises (internal)" at bounding box center [889, 421] width 880 height 20
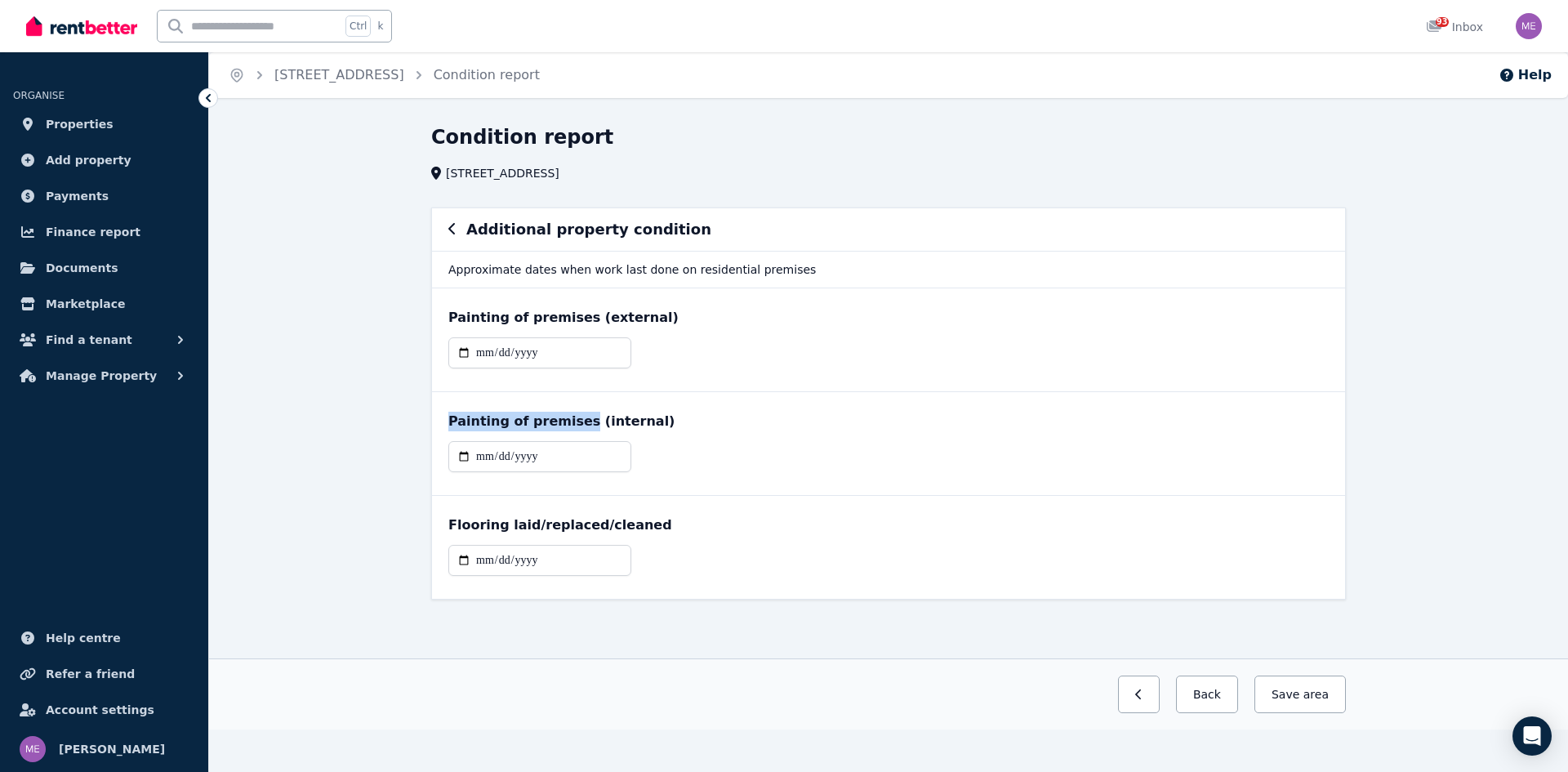
drag, startPoint x: 568, startPoint y: 420, endPoint x: 411, endPoint y: 423, distance: 157.0
click at [411, 423] on div "**********" at bounding box center [889, 427] width 1359 height 605
click at [633, 523] on div "Flooring laid/replaced/cleaned" at bounding box center [889, 526] width 880 height 20
drag, startPoint x: 633, startPoint y: 522, endPoint x: 510, endPoint y: 466, distance: 135.1
click at [441, 523] on div "Flooring laid/replaced/cleaned" at bounding box center [889, 547] width 913 height 103
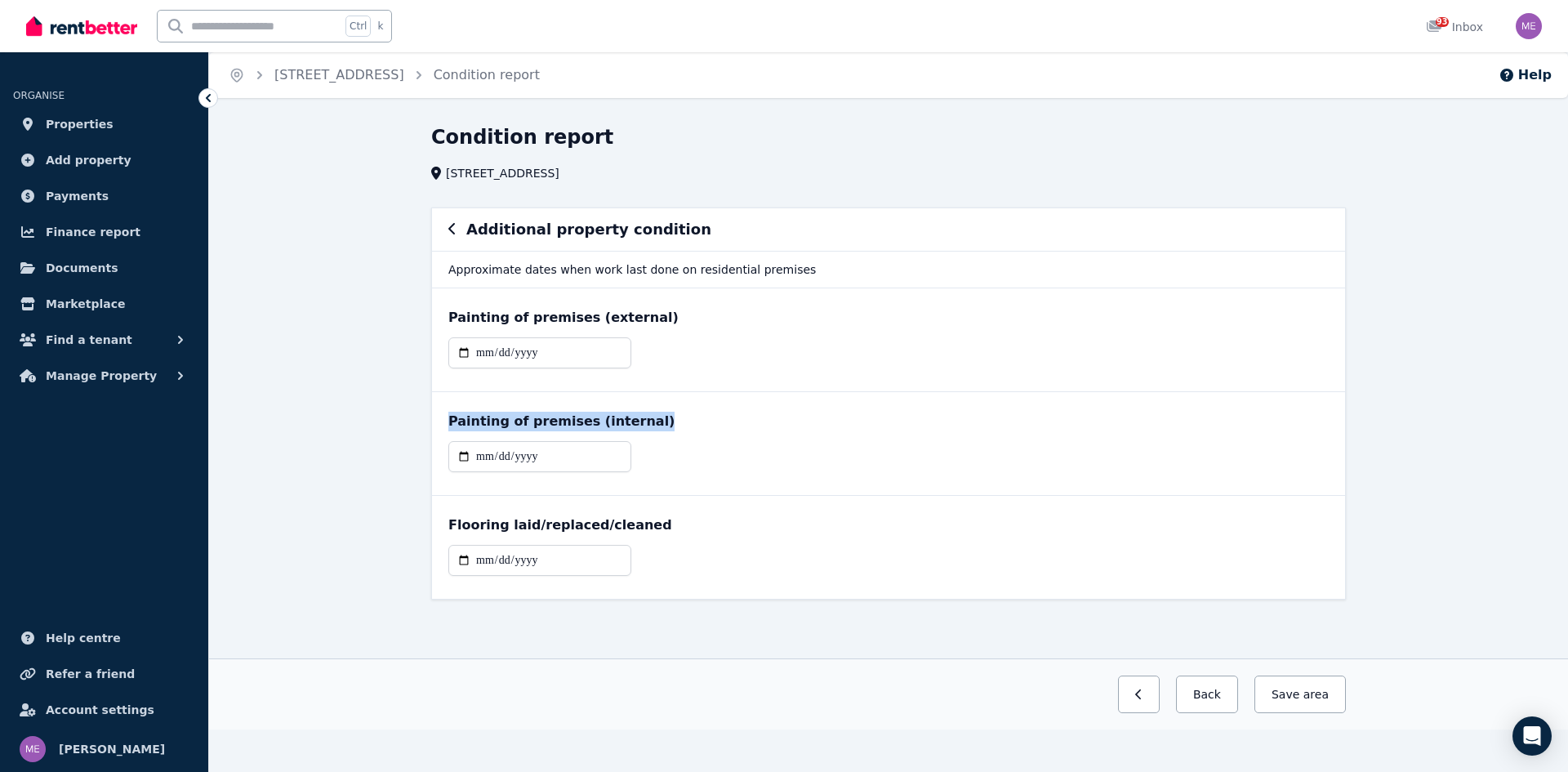
drag, startPoint x: 630, startPoint y: 419, endPoint x: 485, endPoint y: 385, distance: 148.9
click at [442, 418] on div "Painting of premises (internal)" at bounding box center [889, 444] width 913 height 103
drag, startPoint x: 639, startPoint y: 316, endPoint x: 449, endPoint y: 319, distance: 190.0
click at [449, 319] on div "Painting of premises (external)" at bounding box center [889, 318] width 880 height 20
drag, startPoint x: 634, startPoint y: 421, endPoint x: 429, endPoint y: 419, distance: 205.0
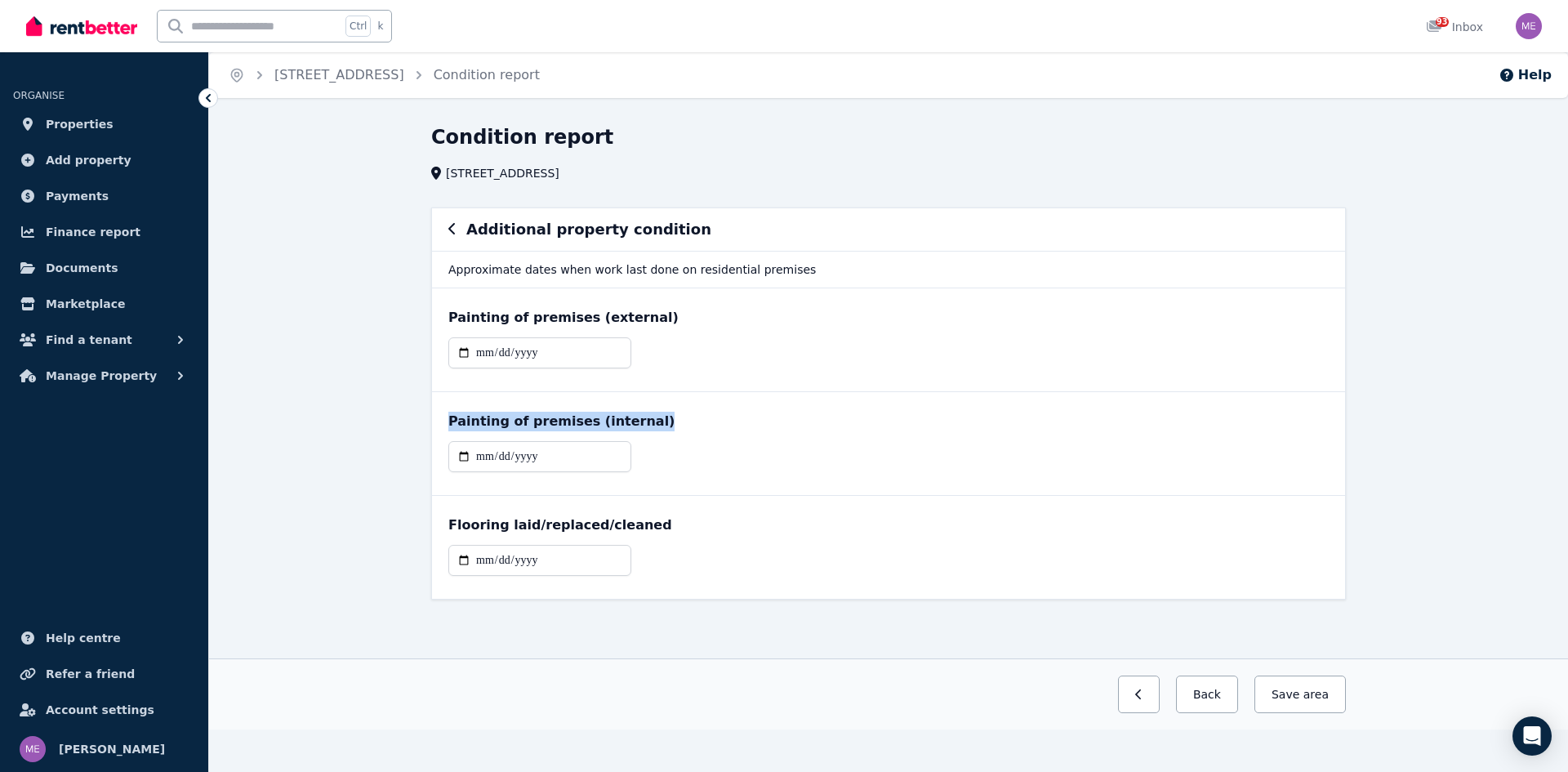
click at [429, 419] on div "**********" at bounding box center [889, 418] width 928 height 421
drag, startPoint x: 642, startPoint y: 525, endPoint x: 442, endPoint y: 512, distance: 200.4
click at [442, 512] on div "Flooring laid/replaced/cleaned" at bounding box center [889, 547] width 913 height 103
drag, startPoint x: 679, startPoint y: 229, endPoint x: 465, endPoint y: 229, distance: 214.0
click at [465, 229] on div "Additional property condition" at bounding box center [889, 229] width 880 height 23
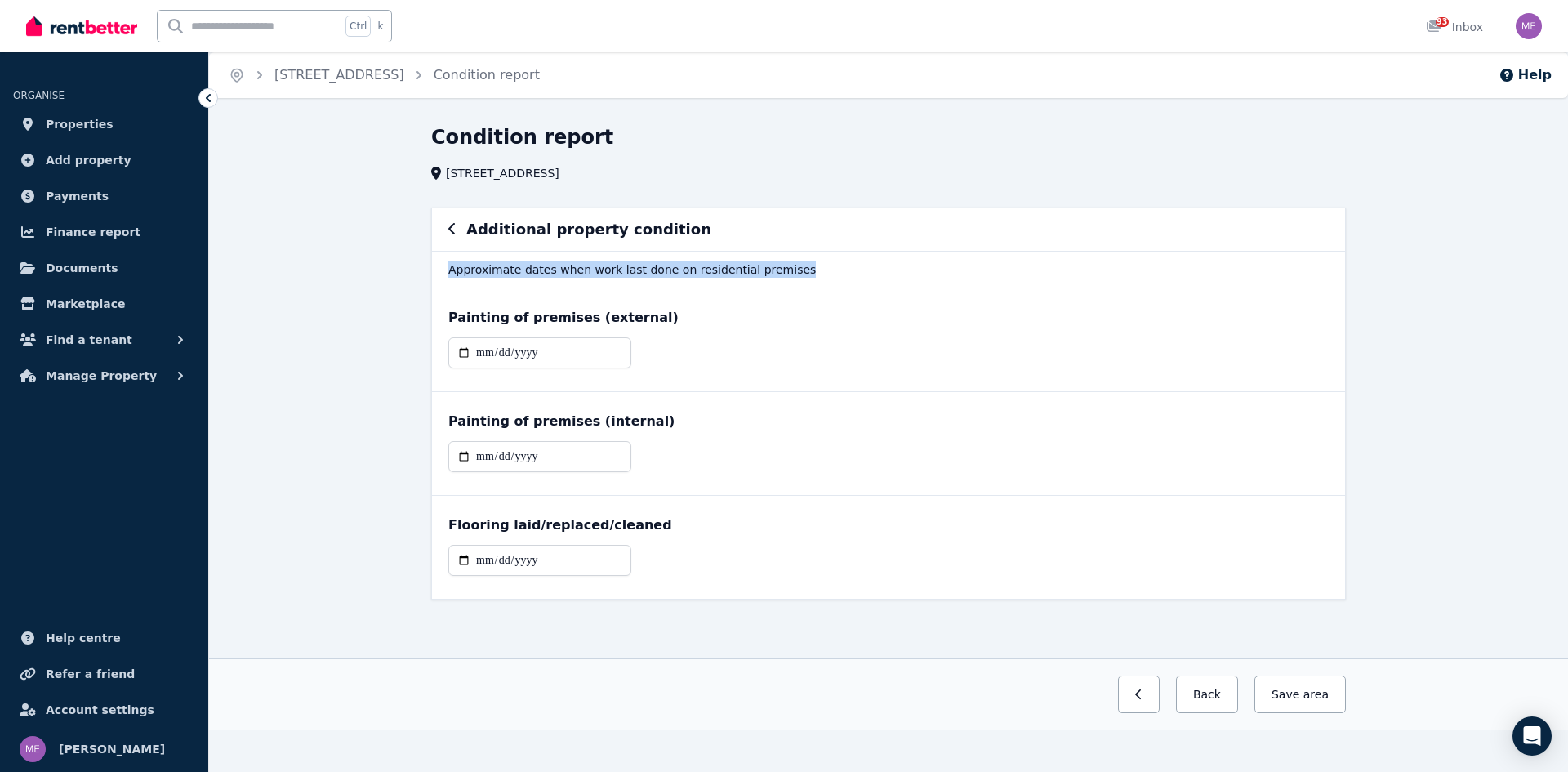
drag, startPoint x: 783, startPoint y: 269, endPoint x: 445, endPoint y: 263, distance: 338.1
click at [445, 263] on p "Approximate dates when work last done on residential premises" at bounding box center [889, 269] width 913 height 37
click at [1216, 693] on button "Back" at bounding box center [1207, 693] width 63 height 37
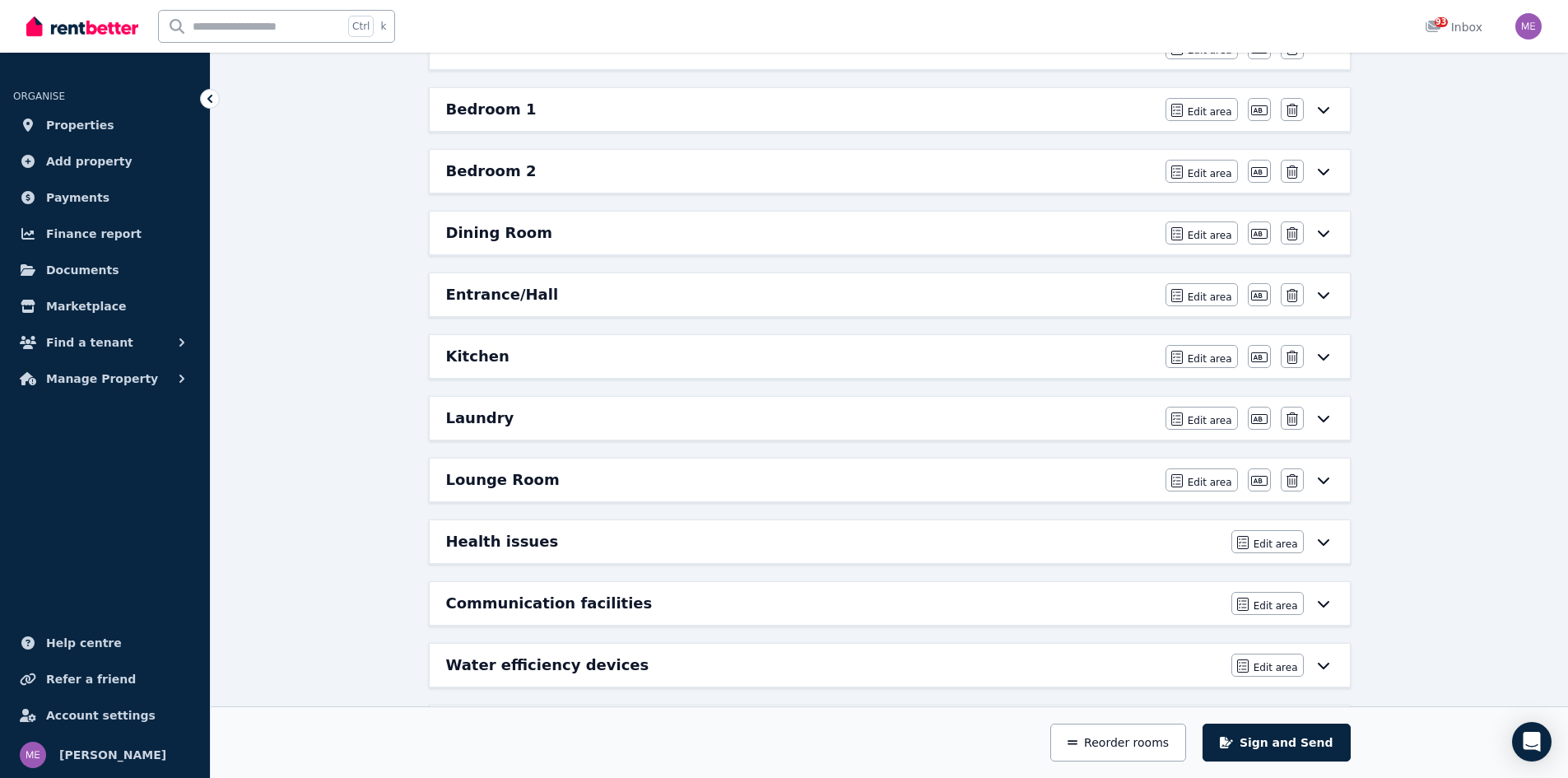
scroll to position [330, 0]
click at [1322, 473] on icon at bounding box center [1324, 478] width 20 height 13
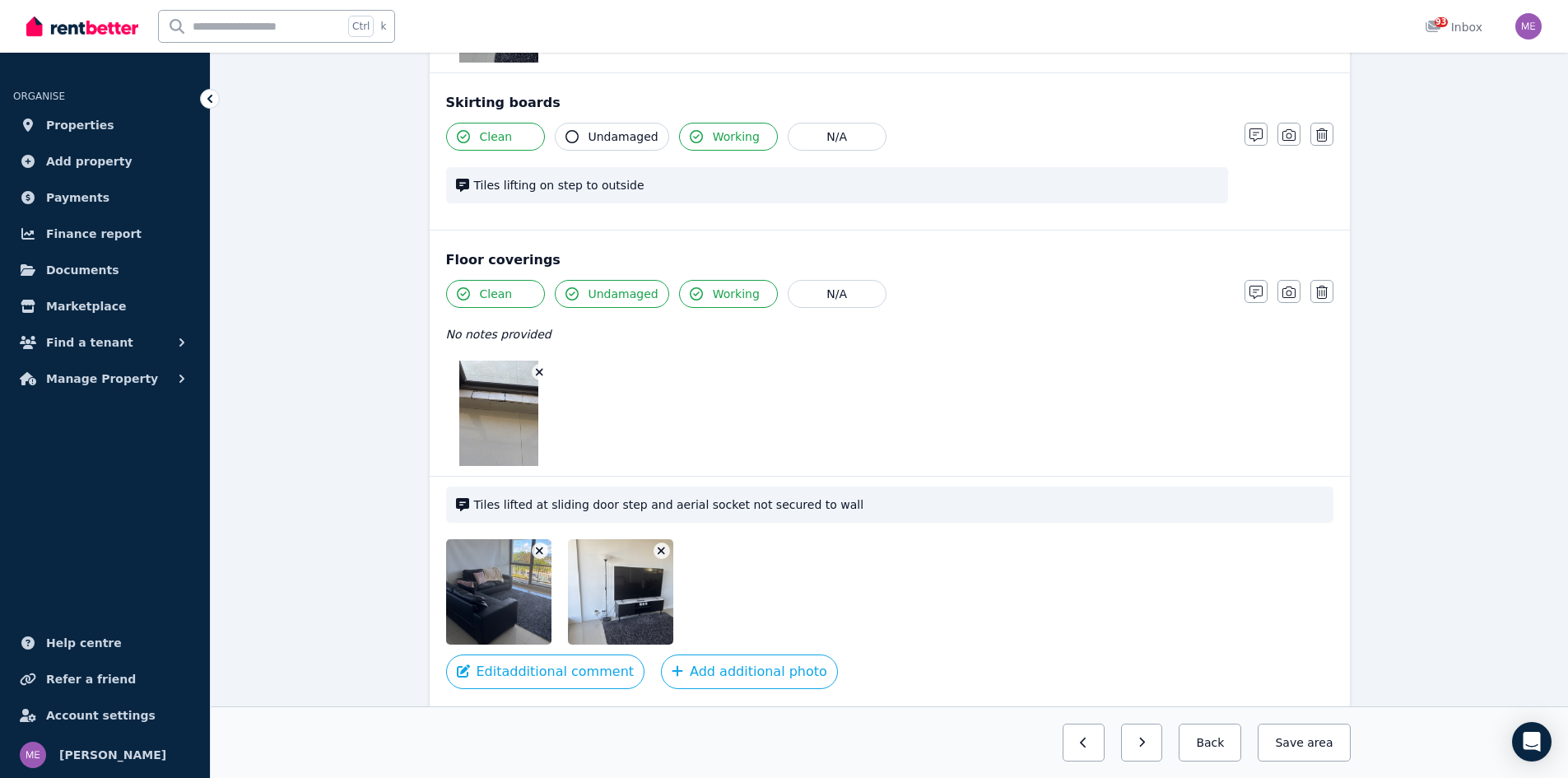
scroll to position [1209, 0]
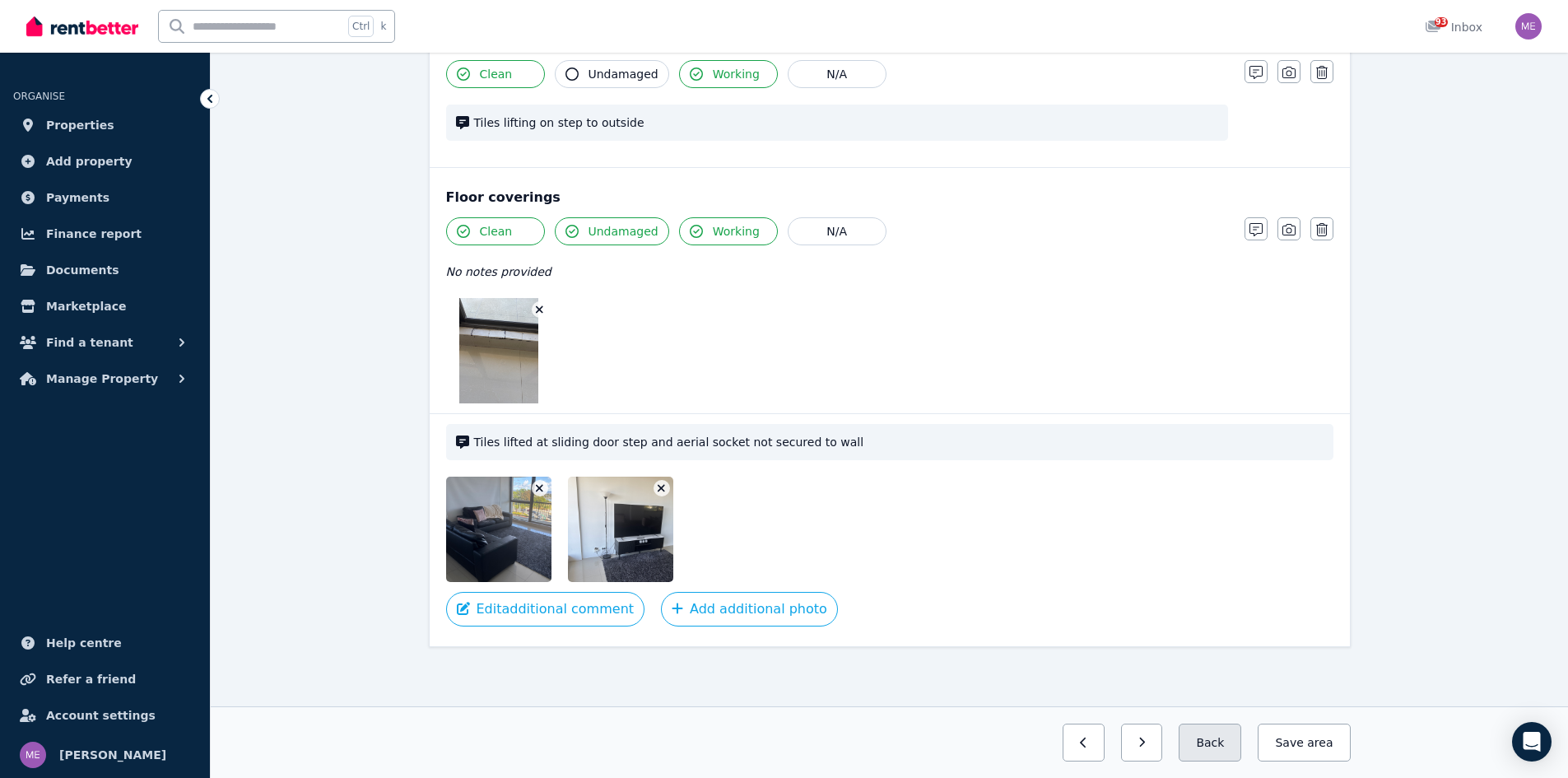
click at [1220, 740] on button "Back" at bounding box center [1210, 741] width 63 height 37
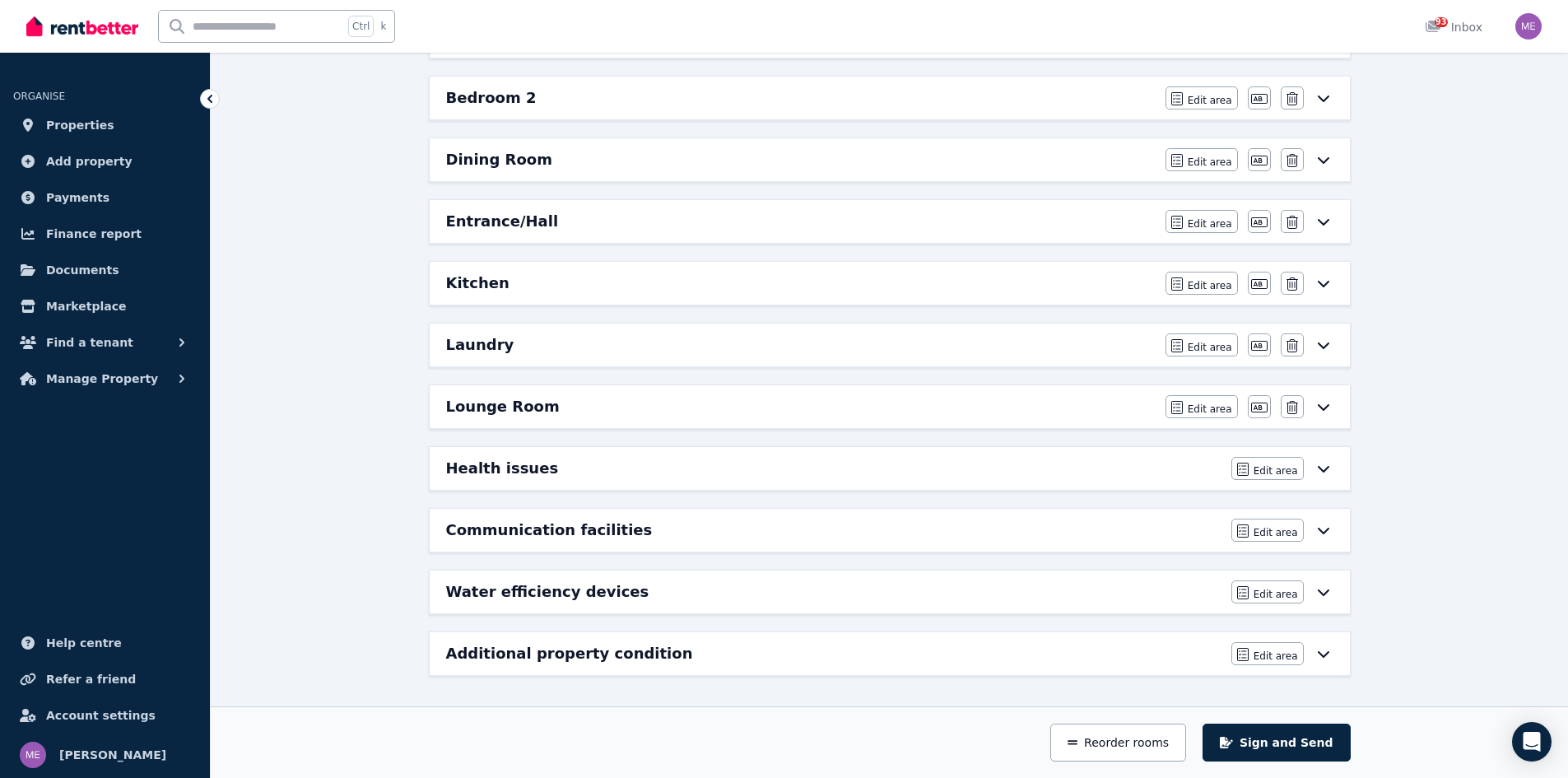
click at [1323, 408] on icon at bounding box center [1324, 406] width 20 height 13
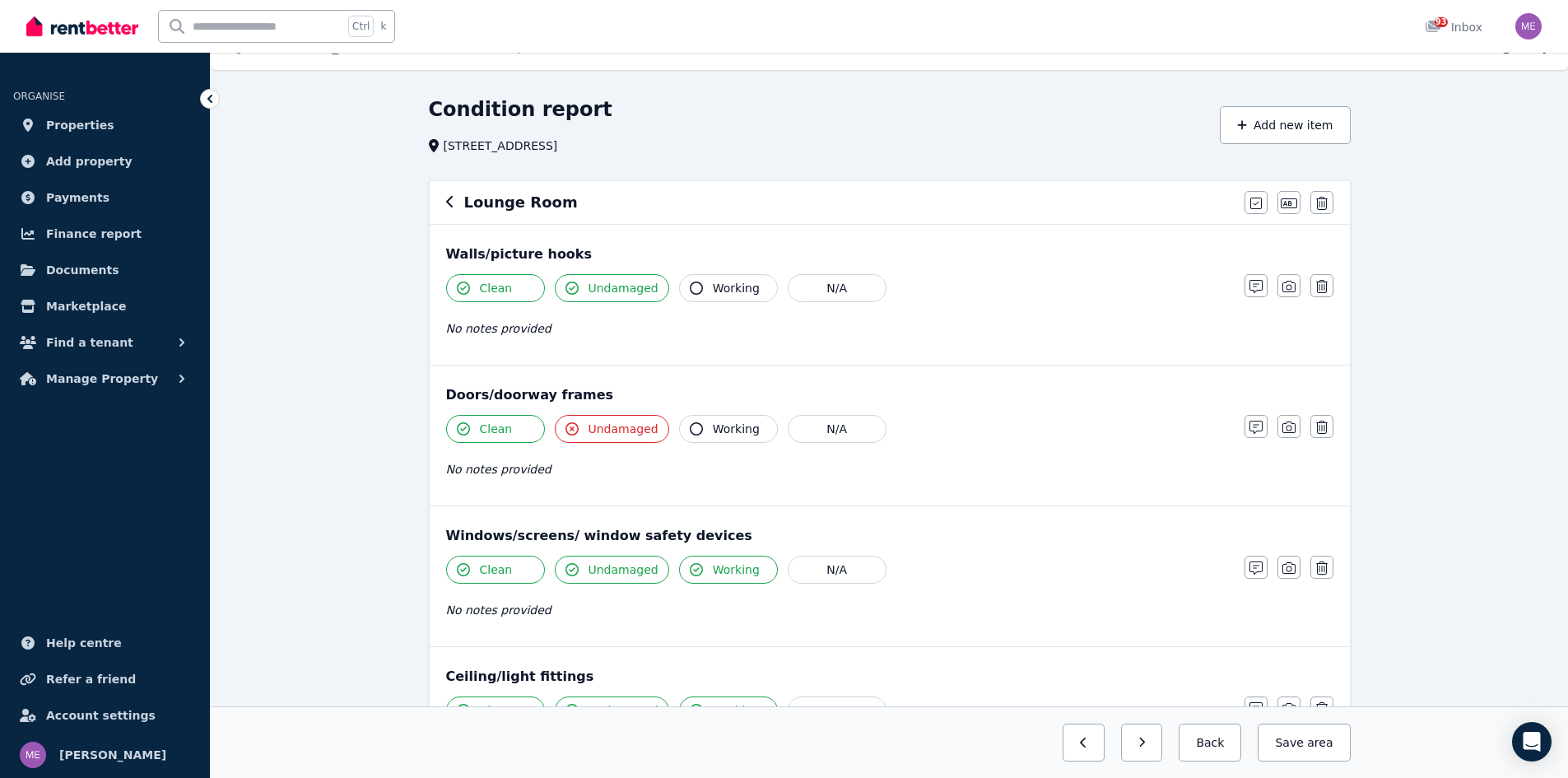
scroll to position [0, 0]
